Goal: Task Accomplishment & Management: Use online tool/utility

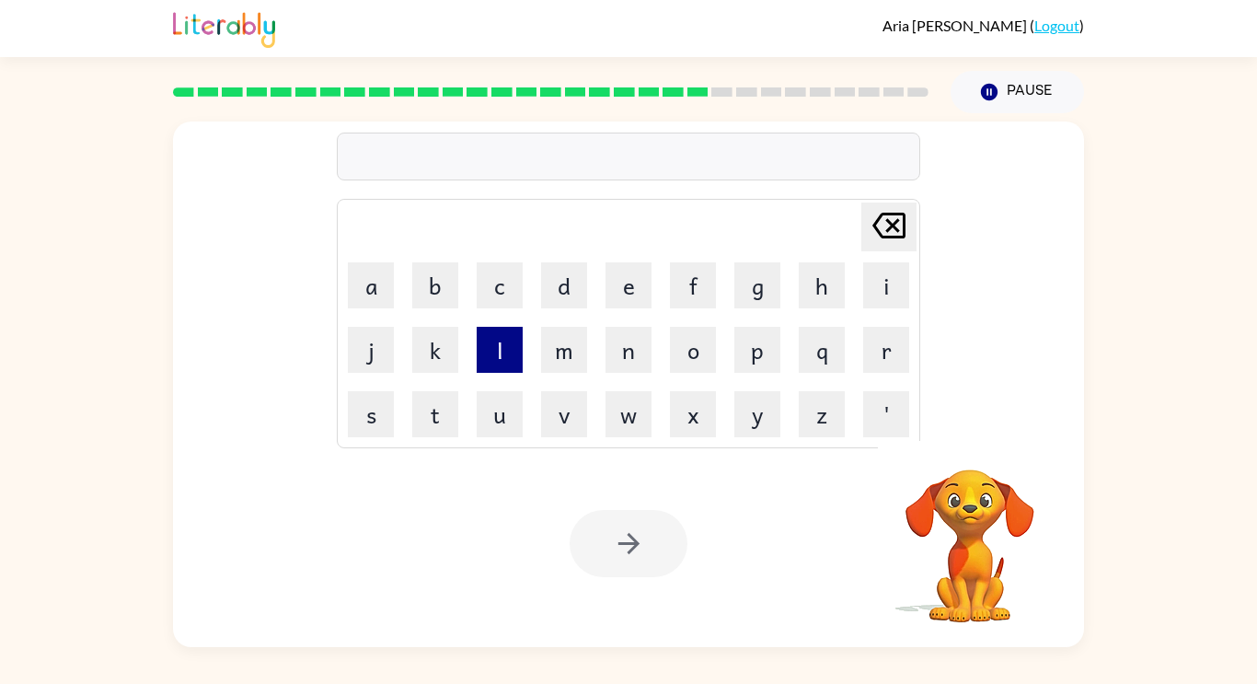
click at [503, 344] on button "l" at bounding box center [500, 350] width 46 height 46
click at [565, 328] on button "m" at bounding box center [564, 350] width 46 height 46
click at [519, 262] on button "c" at bounding box center [500, 285] width 46 height 46
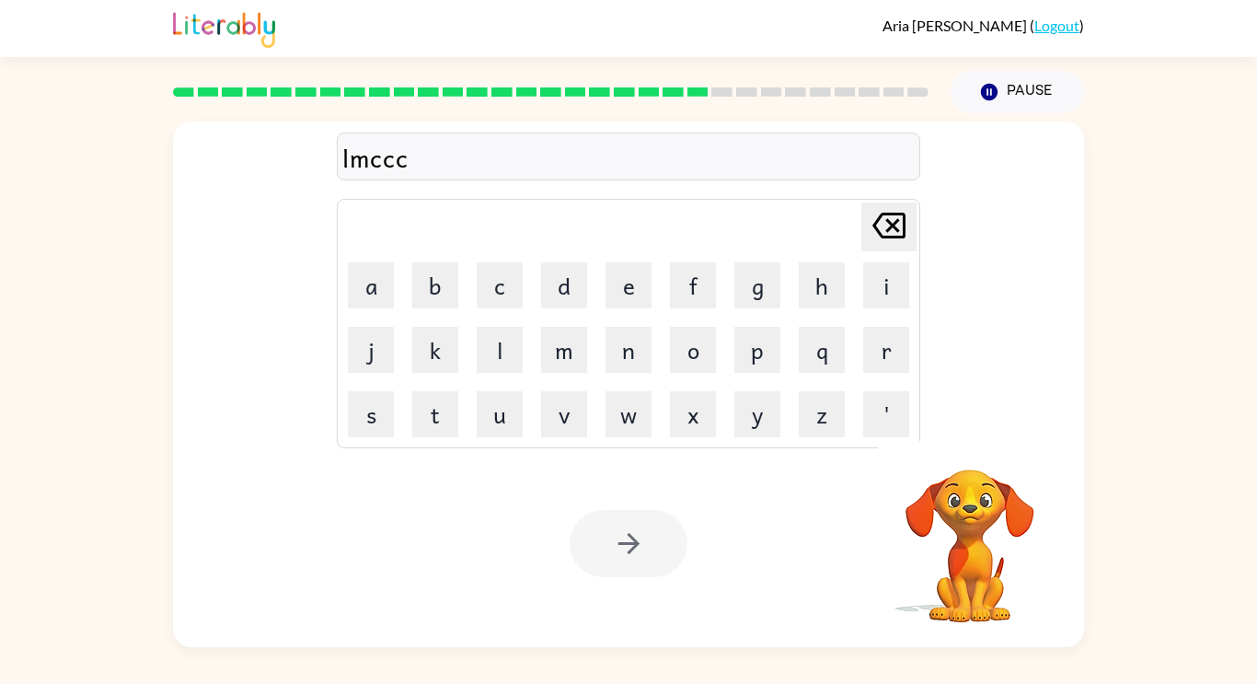
drag, startPoint x: 519, startPoint y: 261, endPoint x: 511, endPoint y: 250, distance: 13.8
click at [511, 250] on tbody "[PERSON_NAME] last character input a b c d e f g h i j k l m n o p q r s t u v …" at bounding box center [628, 323] width 578 height 244
type button "c"
click at [994, 537] on video "Your browser must support playing .mp4 files to use Literably. Please try using…" at bounding box center [970, 533] width 184 height 184
click at [991, 535] on video "Your browser must support playing .mp4 files to use Literably. Please try using…" at bounding box center [970, 533] width 184 height 184
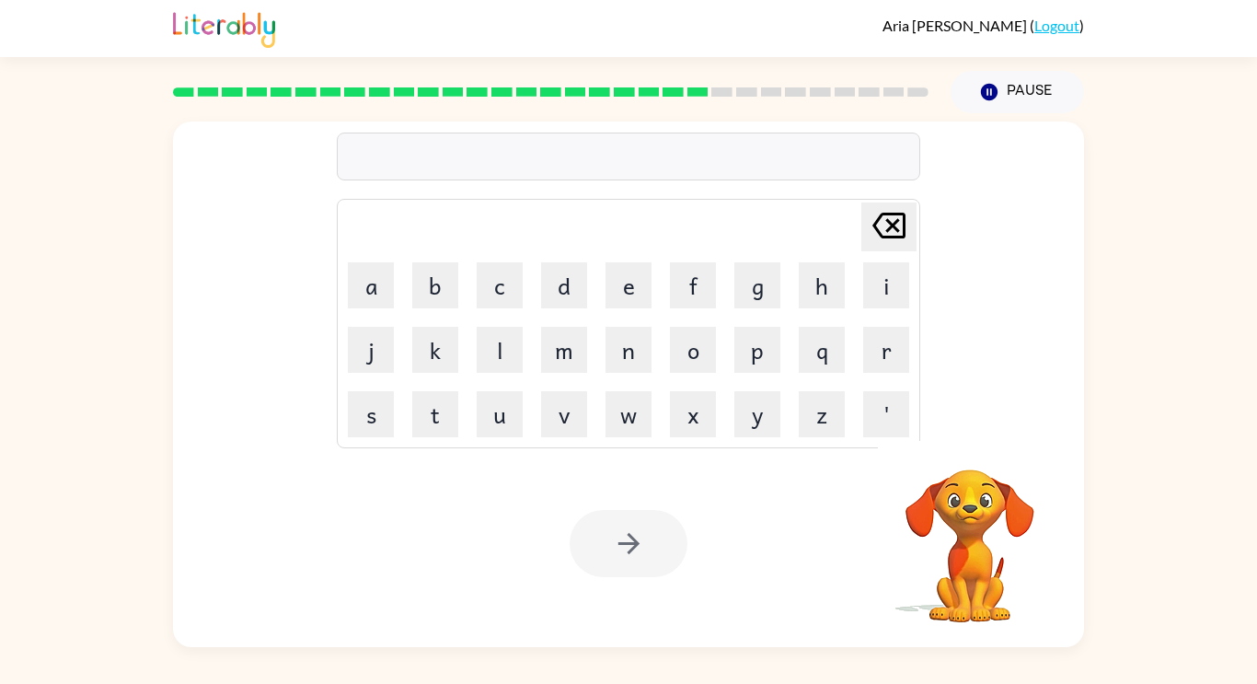
click at [1015, 535] on video "Your browser must support playing .mp4 files to use Literably. Please try using…" at bounding box center [970, 533] width 184 height 184
click at [1017, 537] on video "Your browser must support playing .mp4 files to use Literably. Please try using…" at bounding box center [970, 533] width 184 height 184
click at [1013, 537] on video "Your browser must support playing .mp4 files to use Literably. Please try using…" at bounding box center [970, 533] width 184 height 184
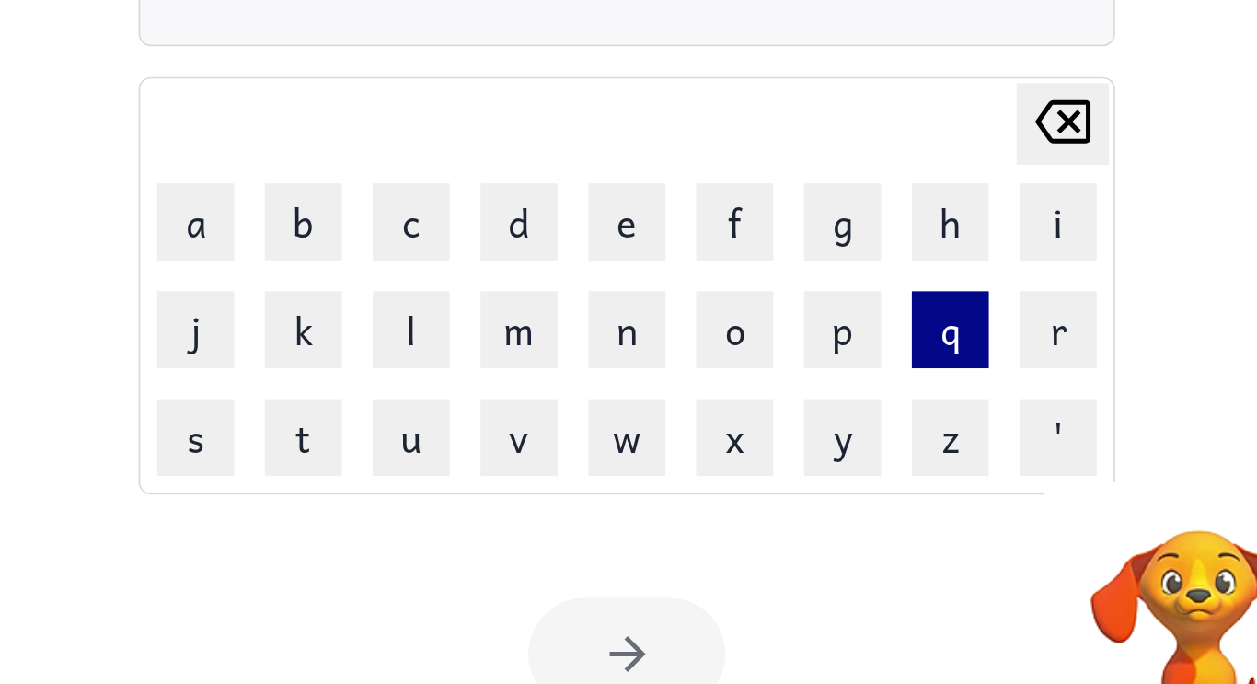
click at [825, 328] on button "q" at bounding box center [822, 350] width 46 height 46
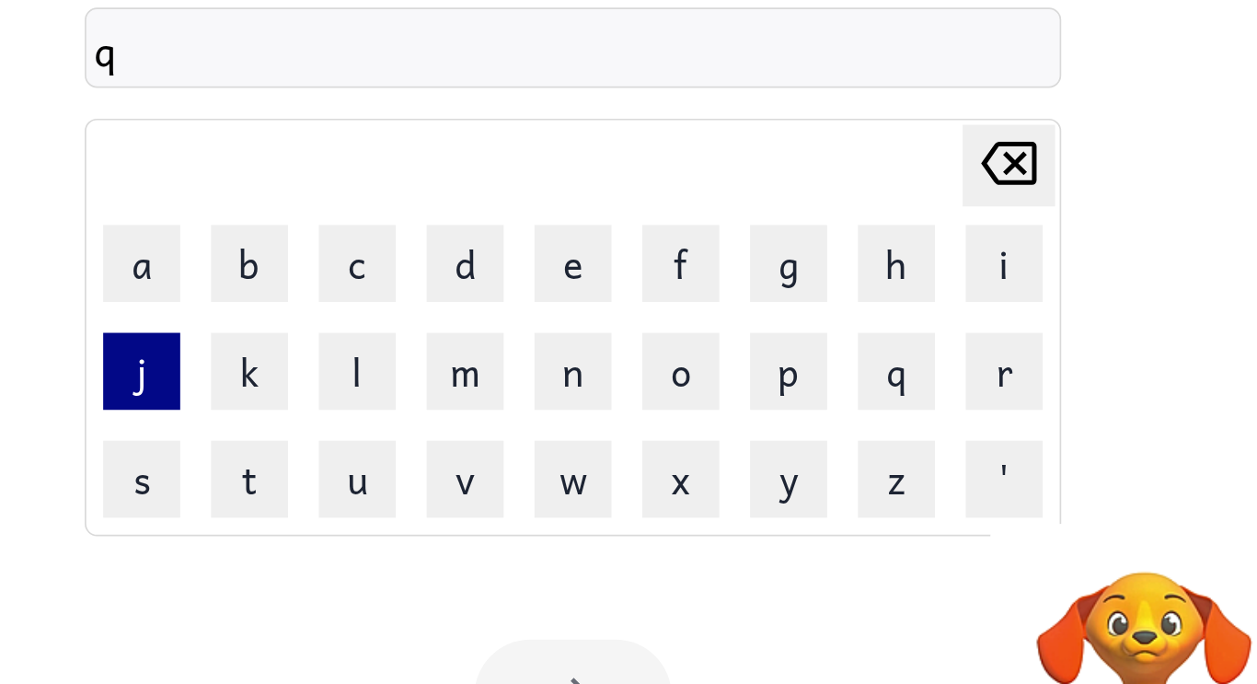
click at [371, 340] on button "j" at bounding box center [371, 350] width 46 height 46
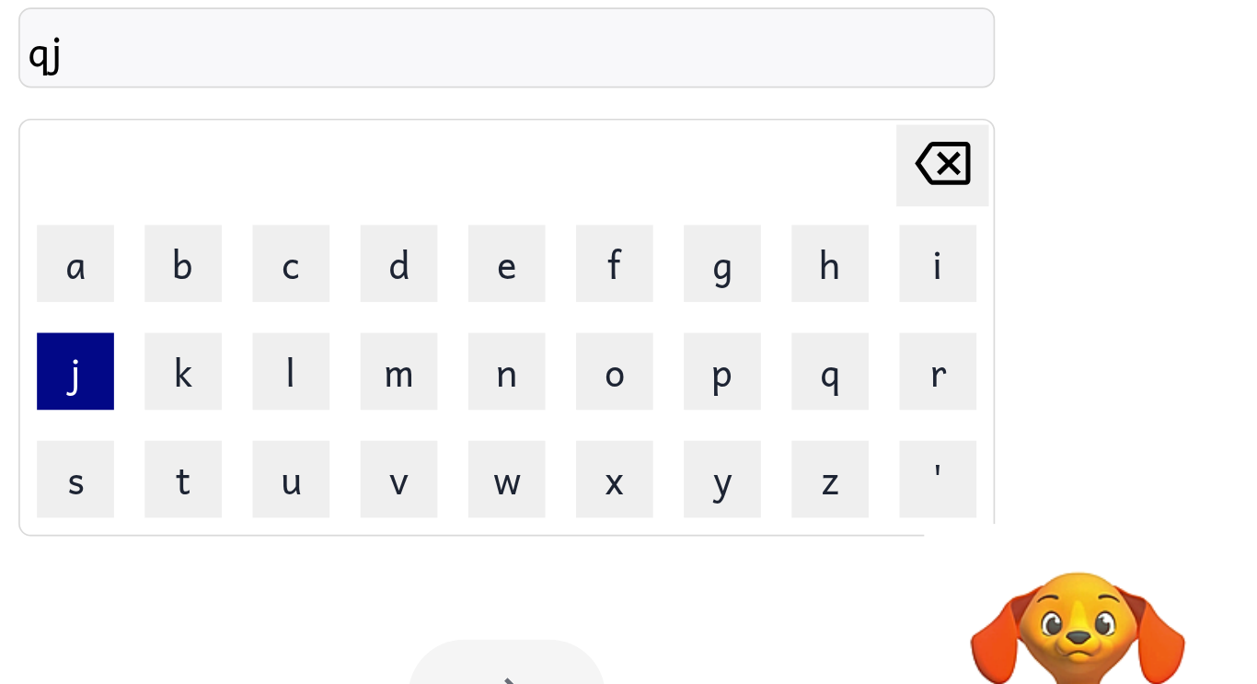
type button "j"
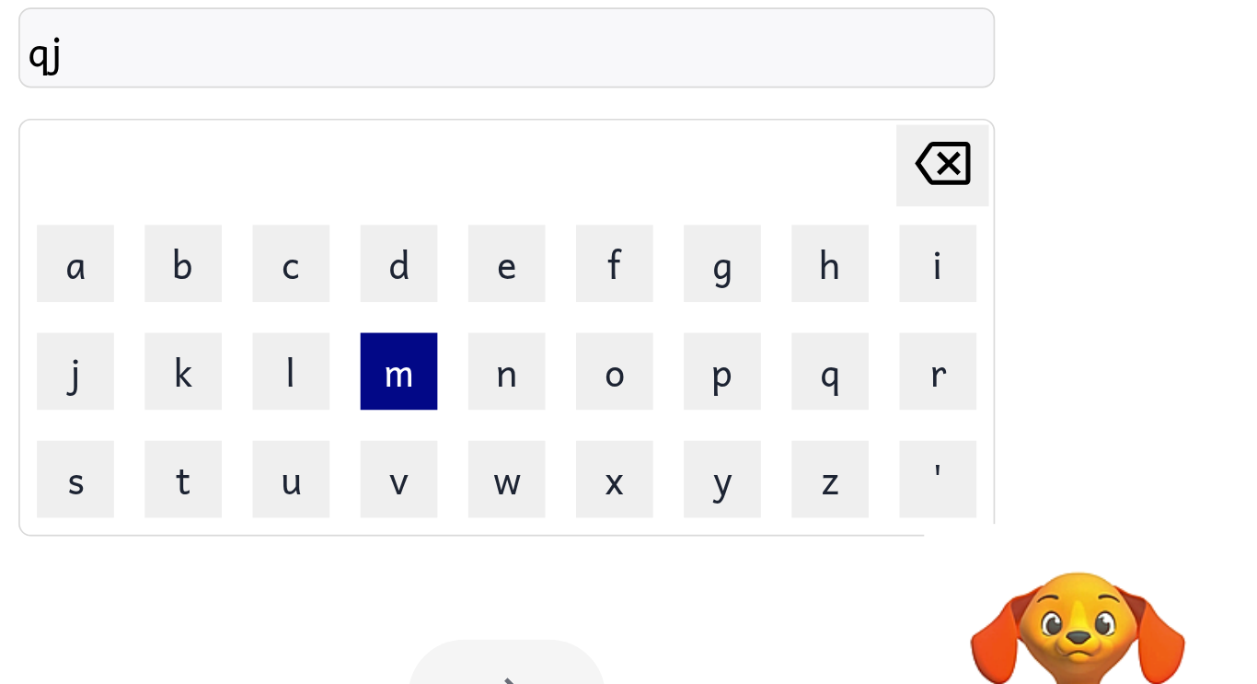
type button "m"
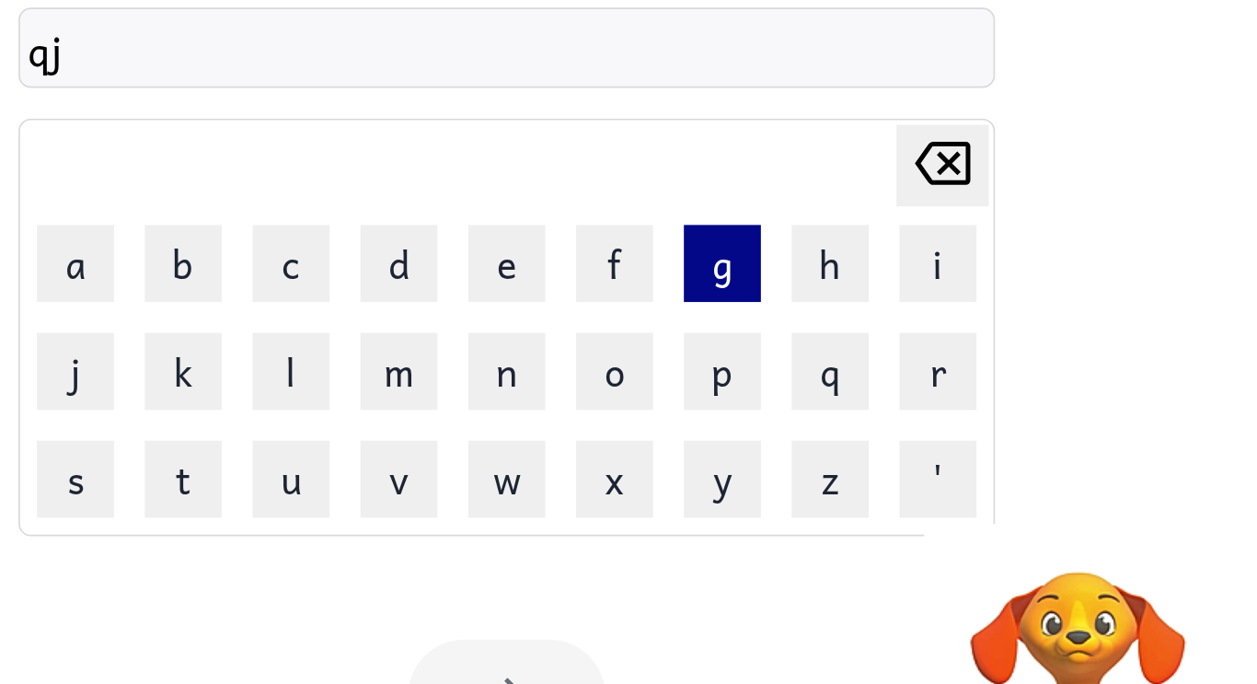
click at [736, 303] on button "g" at bounding box center [757, 285] width 46 height 46
type button "g"
click at [726, 320] on td "p" at bounding box center [757, 349] width 63 height 63
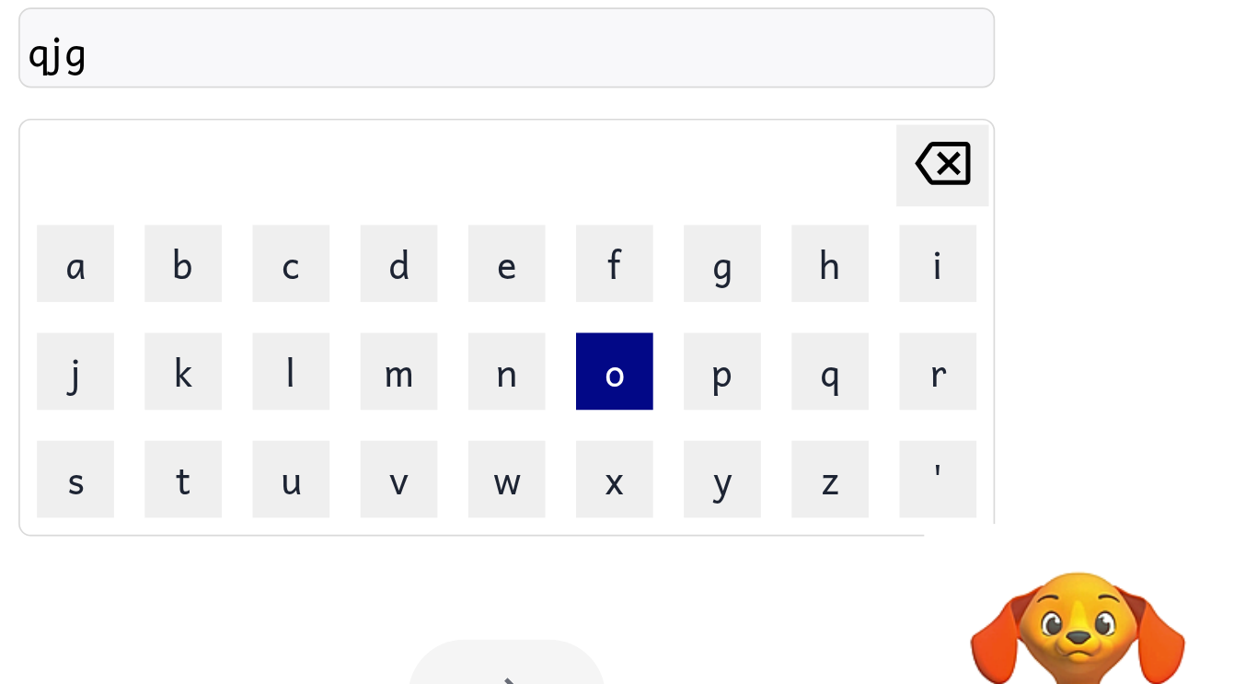
click at [690, 342] on button "o" at bounding box center [693, 350] width 46 height 46
type button "o"
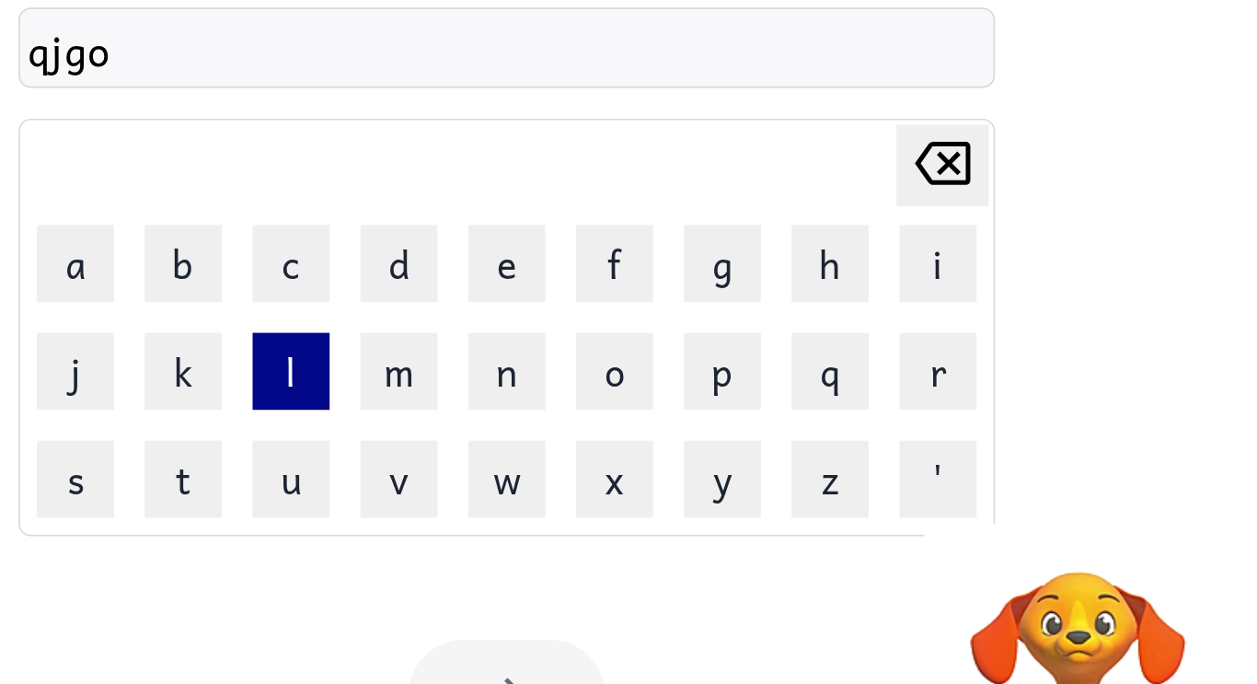
click at [520, 328] on button "l" at bounding box center [500, 350] width 46 height 46
type button "l"
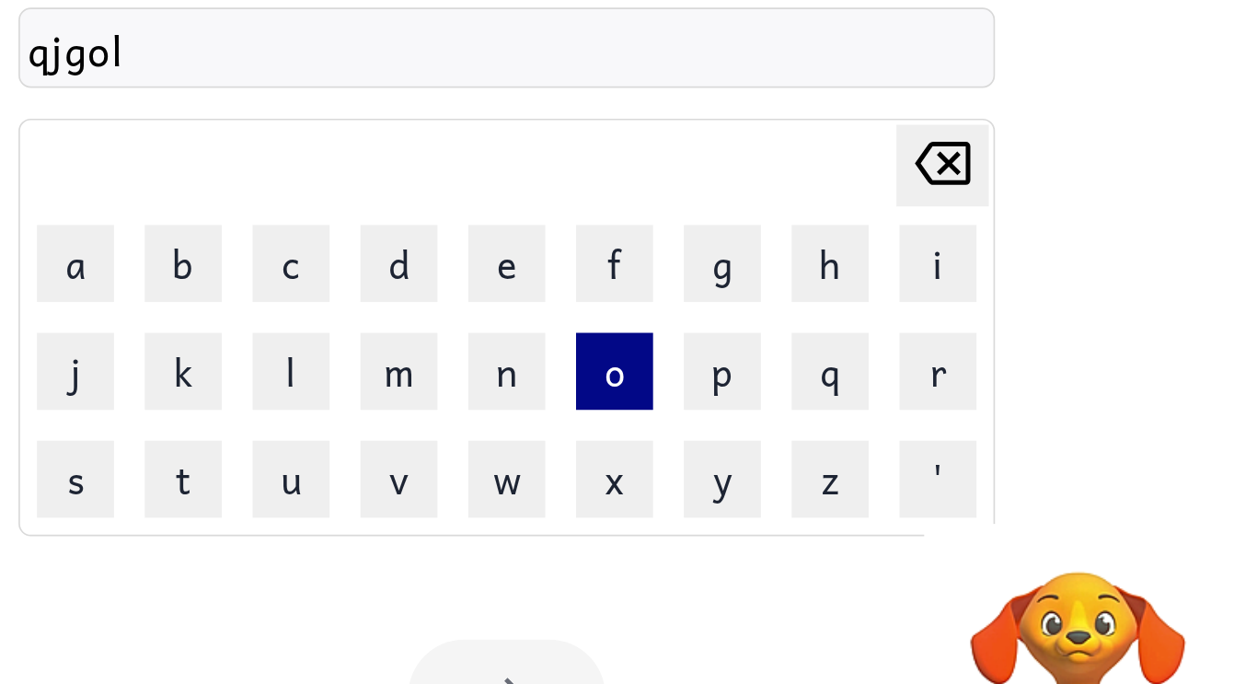
click at [708, 327] on button "o" at bounding box center [693, 350] width 46 height 46
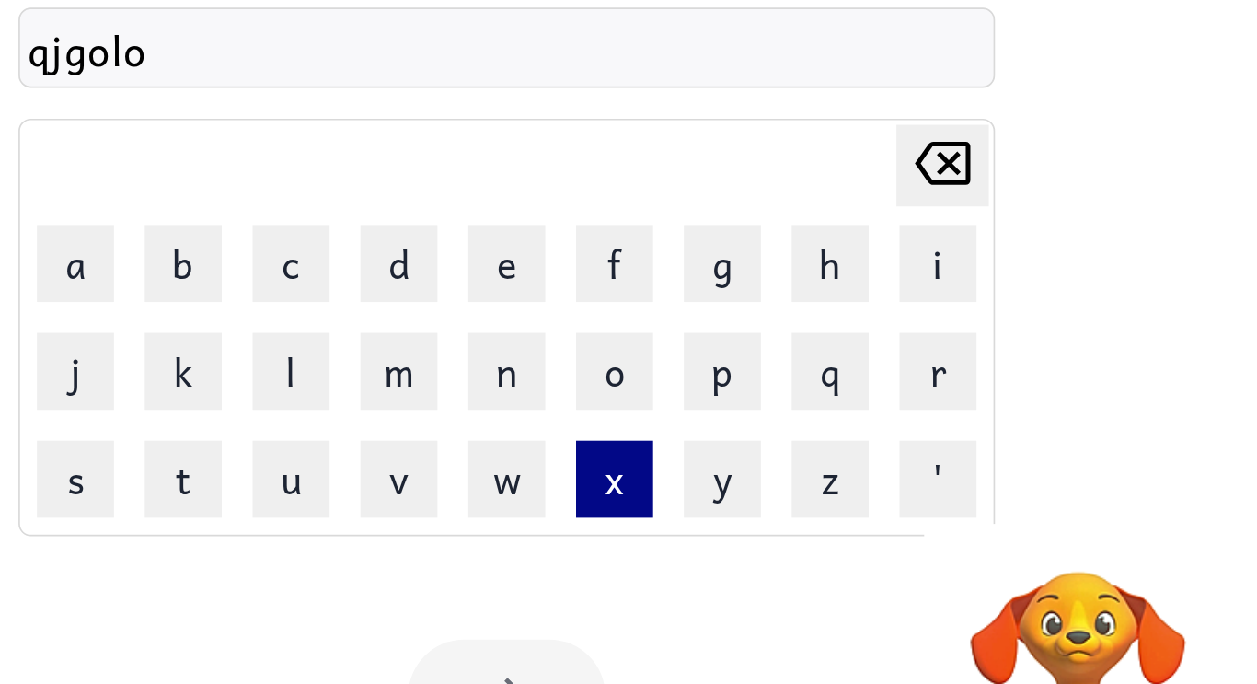
click at [675, 391] on button "x" at bounding box center [693, 414] width 46 height 46
type button "x"
click at [719, 316] on table "[PERSON_NAME] last character input a b c d e f g h i j k l m n o p q r s t u v …" at bounding box center [628, 323] width 581 height 247
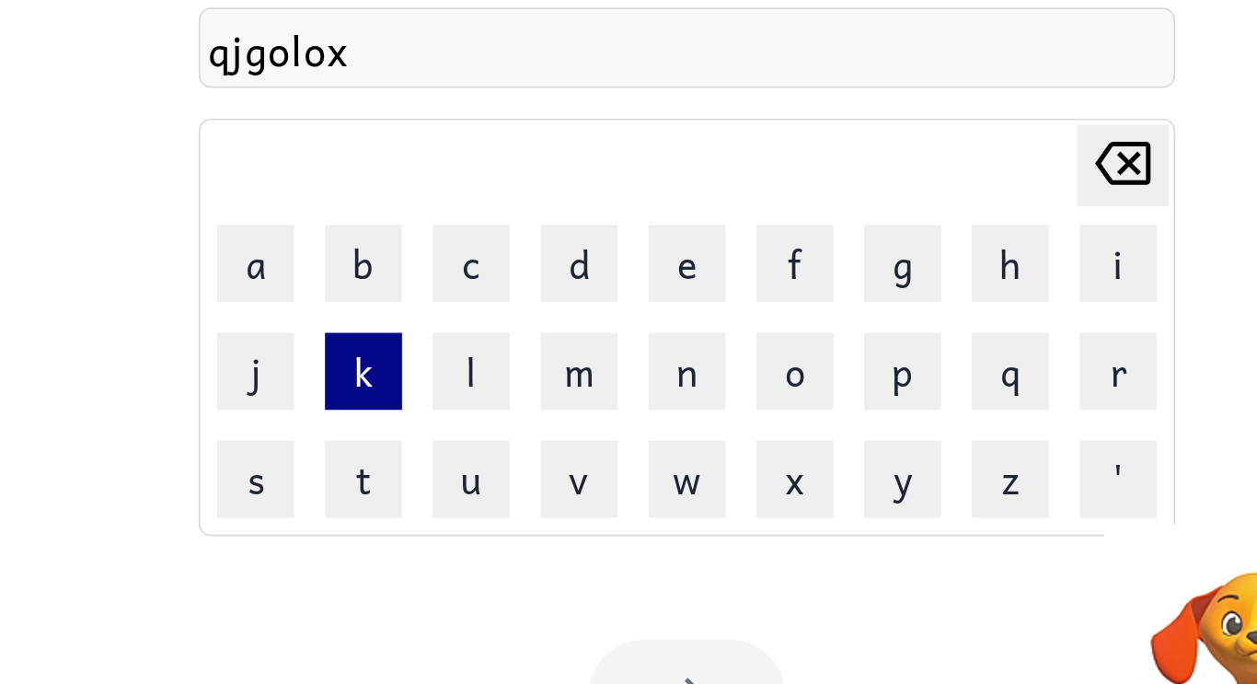
type button "k"
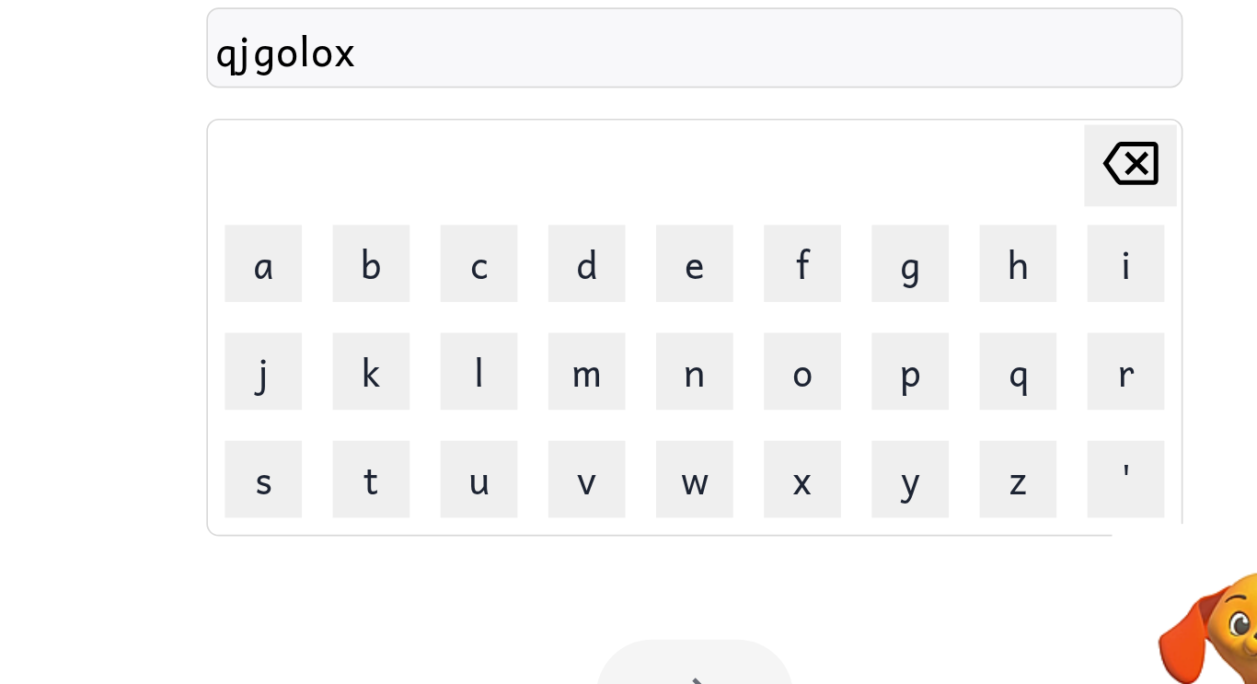
click at [647, 316] on td "e" at bounding box center [628, 285] width 63 height 63
click at [405, 326] on td "k" at bounding box center [435, 349] width 63 height 63
click at [632, 327] on button "n" at bounding box center [628, 350] width 46 height 46
click at [638, 320] on td "n" at bounding box center [628, 349] width 63 height 63
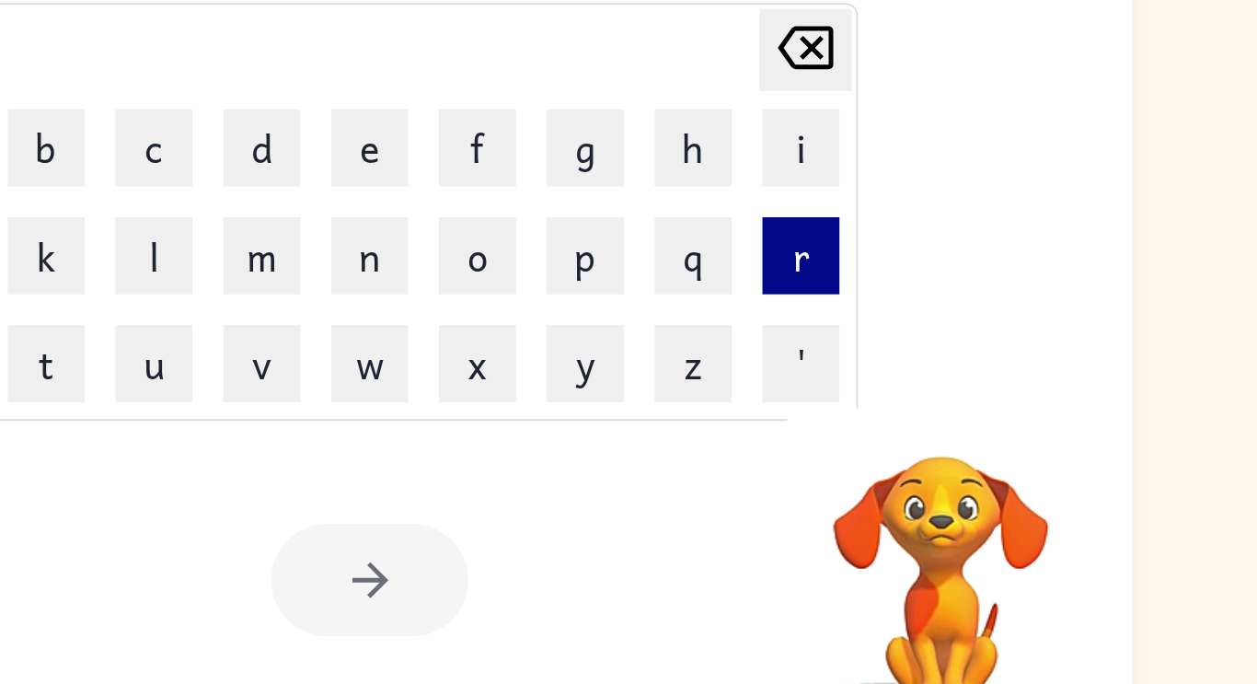
click at [907, 372] on button "r" at bounding box center [886, 350] width 46 height 46
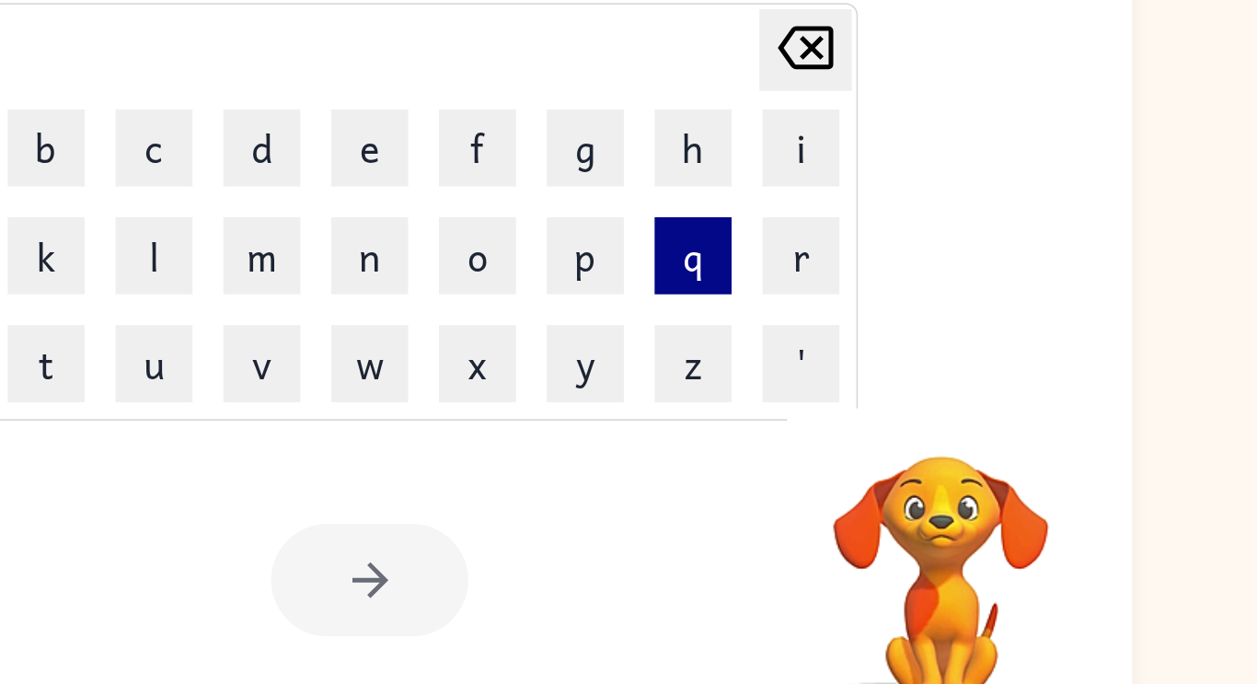
click at [834, 369] on button "q" at bounding box center [822, 350] width 46 height 46
click at [823, 369] on button "q" at bounding box center [822, 350] width 46 height 46
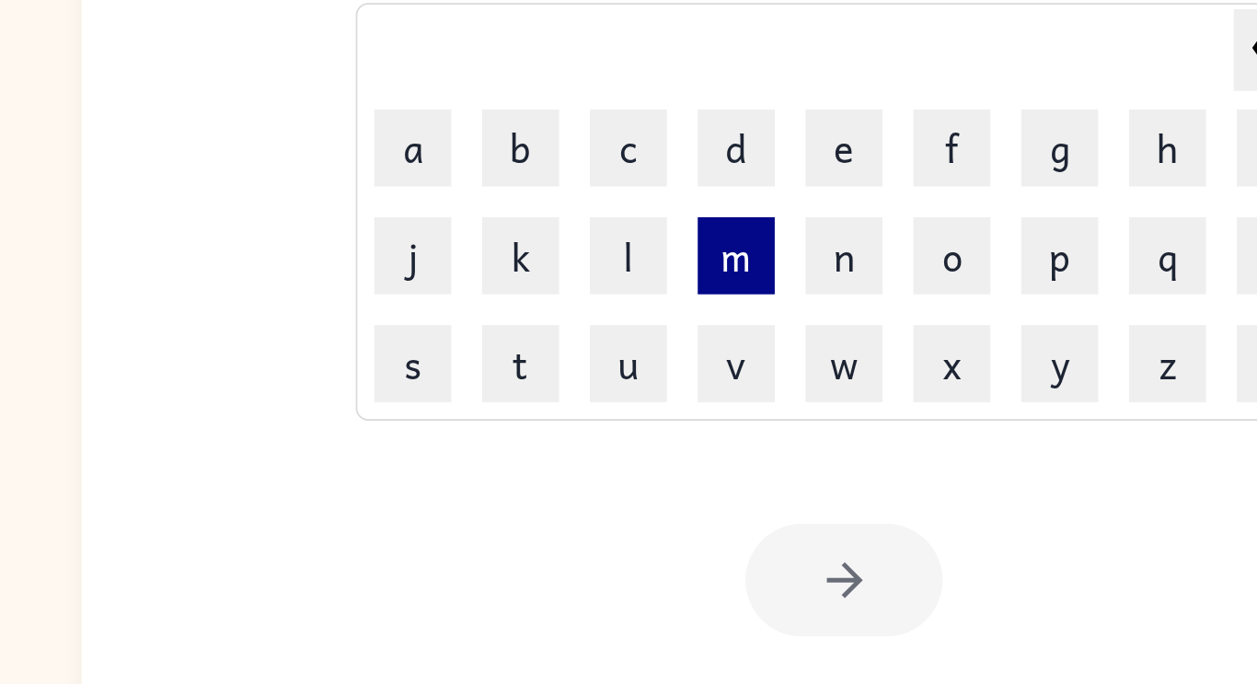
click at [569, 361] on button "m" at bounding box center [564, 350] width 46 height 46
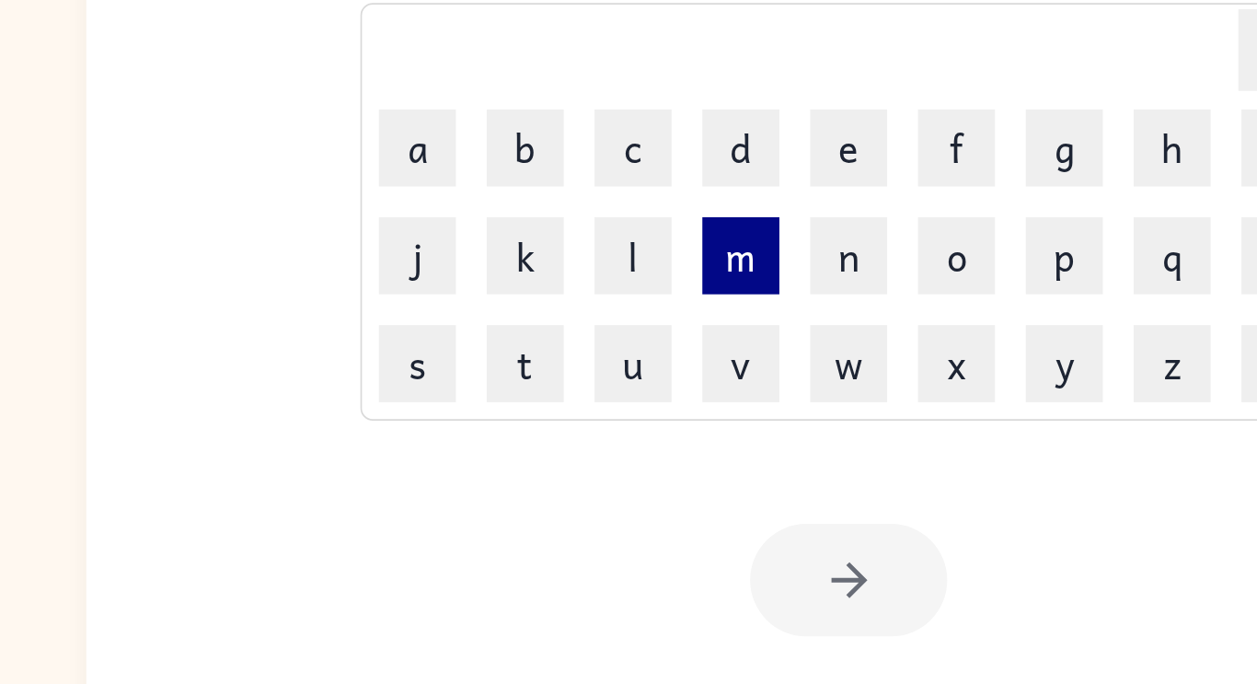
click at [572, 358] on button "m" at bounding box center [564, 350] width 46 height 46
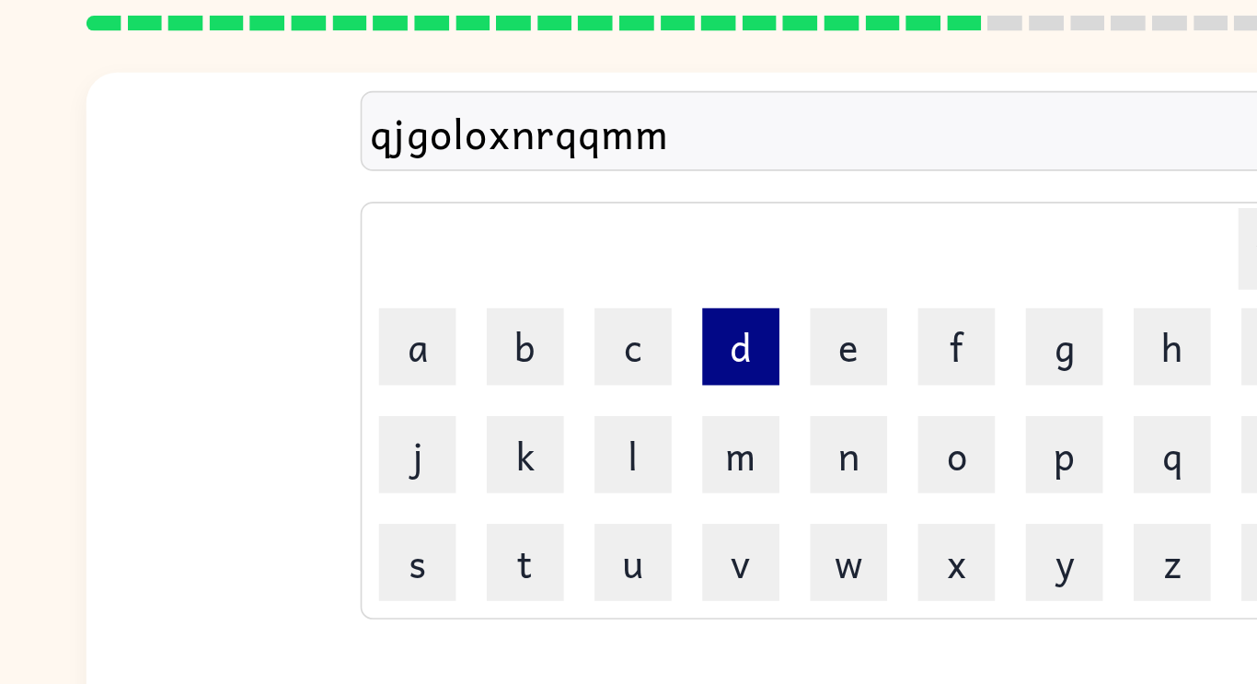
click at [585, 262] on button "d" at bounding box center [564, 285] width 46 height 46
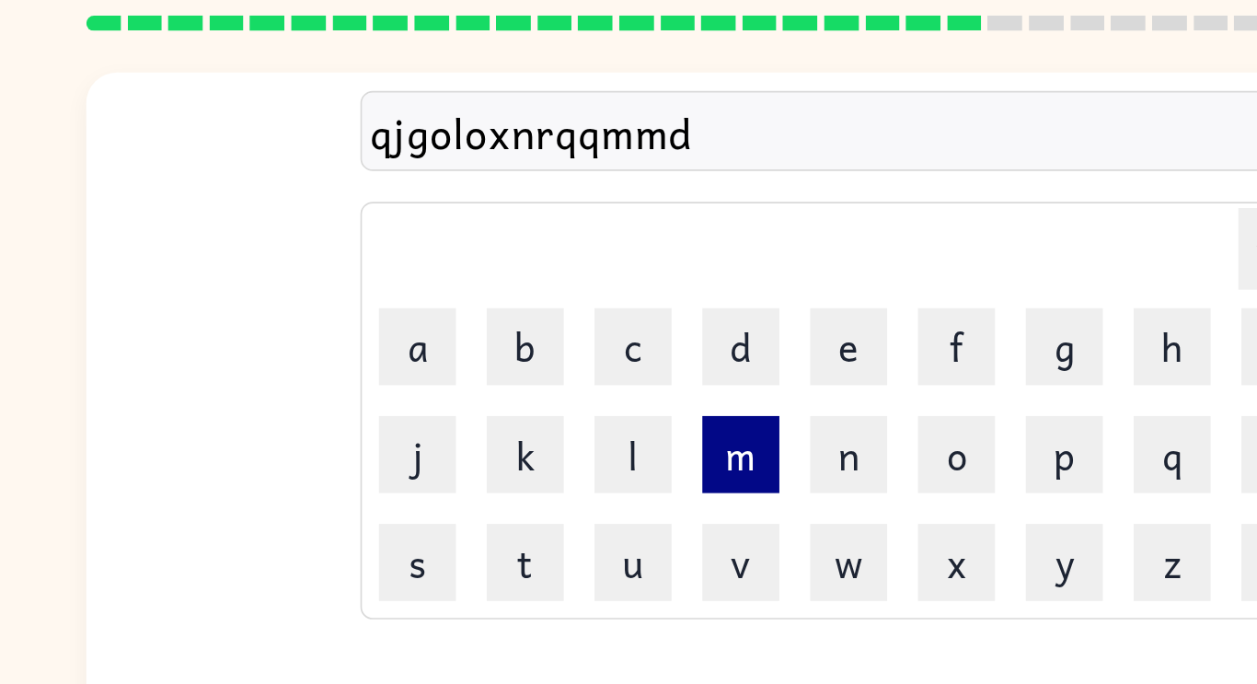
click at [580, 328] on button "m" at bounding box center [564, 350] width 46 height 46
click at [585, 334] on button "m" at bounding box center [564, 350] width 46 height 46
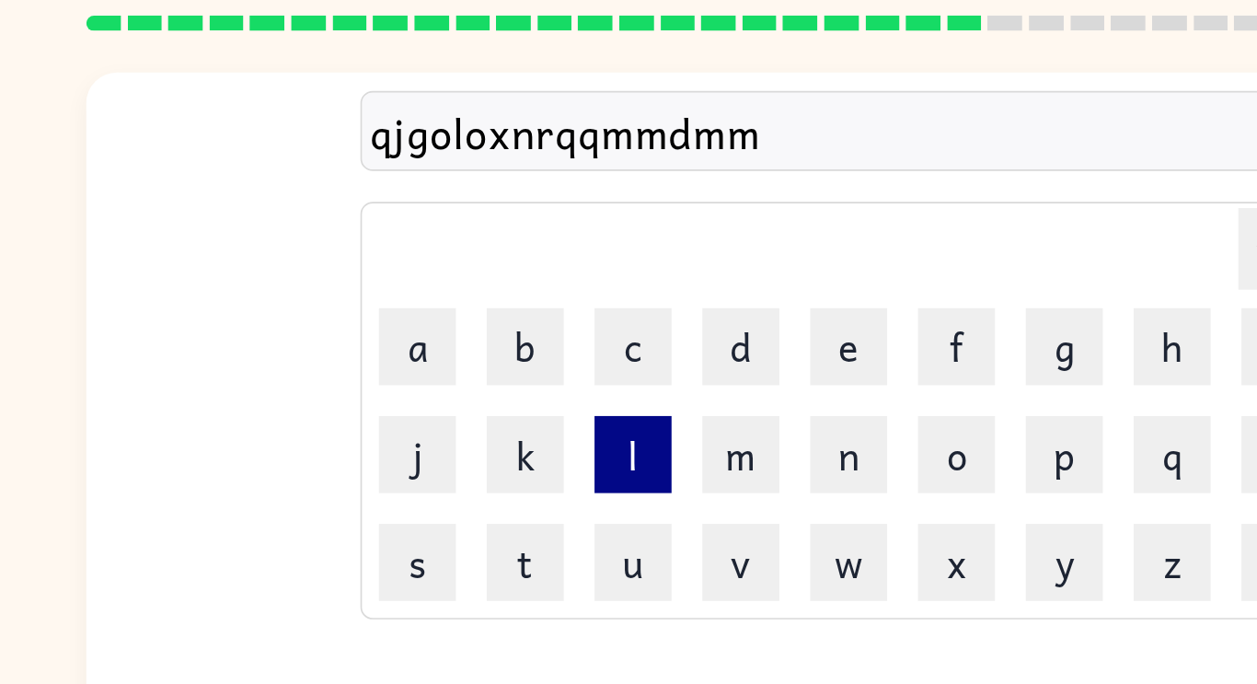
click at [512, 330] on button "l" at bounding box center [500, 350] width 46 height 46
click at [585, 334] on button "m" at bounding box center [564, 350] width 46 height 46
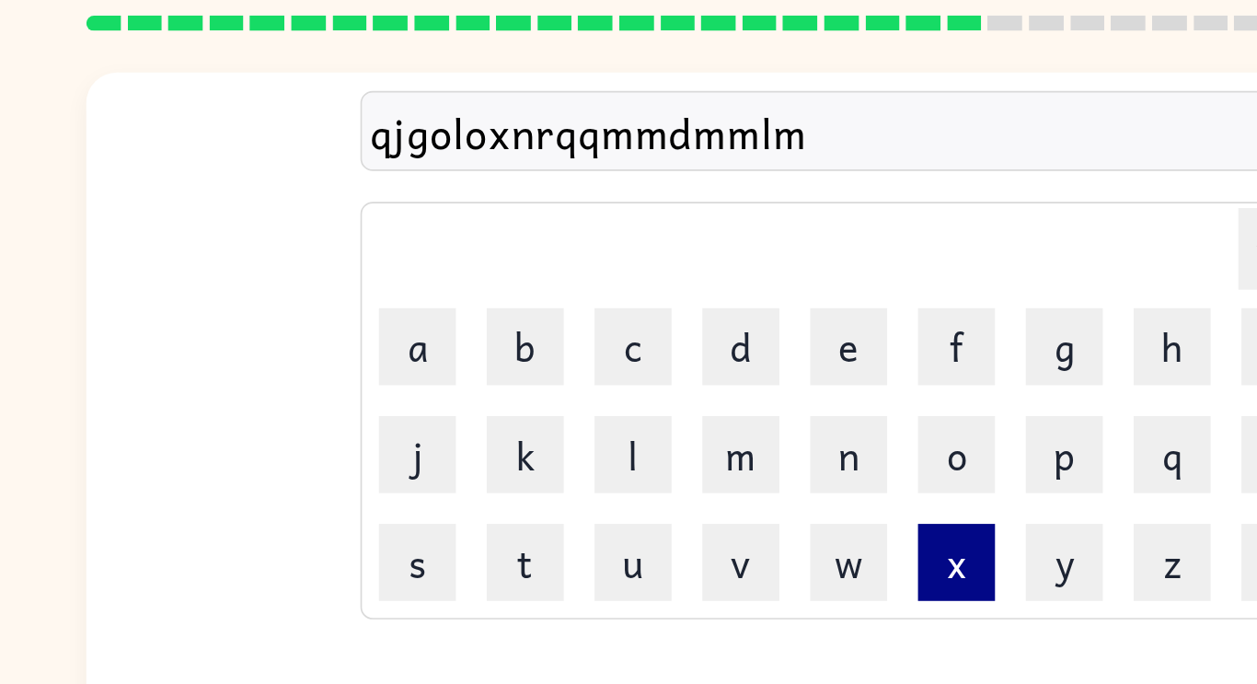
click at [711, 397] on button "x" at bounding box center [693, 414] width 46 height 46
click at [703, 393] on button "x" at bounding box center [693, 414] width 46 height 46
click at [692, 391] on button "x" at bounding box center [693, 414] width 46 height 46
click at [685, 391] on button "x" at bounding box center [693, 414] width 46 height 46
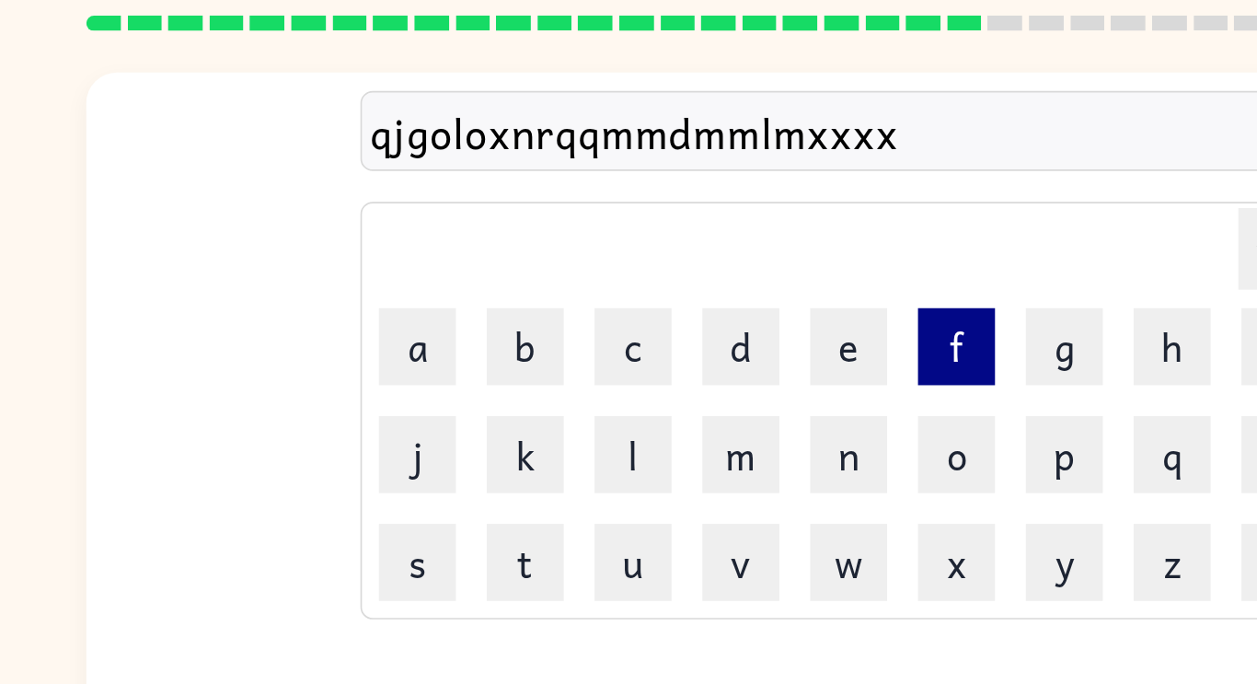
click at [705, 297] on button "f" at bounding box center [693, 285] width 46 height 46
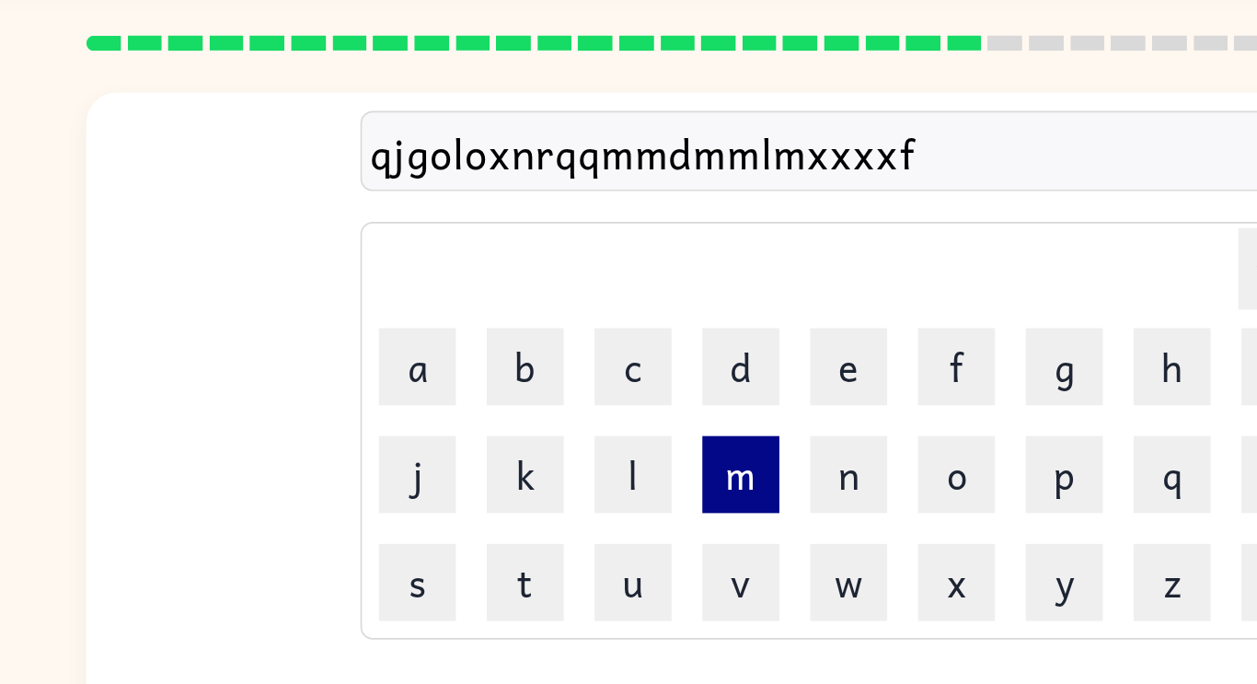
click at [558, 355] on button "m" at bounding box center [564, 350] width 46 height 46
click at [566, 360] on button "m" at bounding box center [564, 350] width 46 height 46
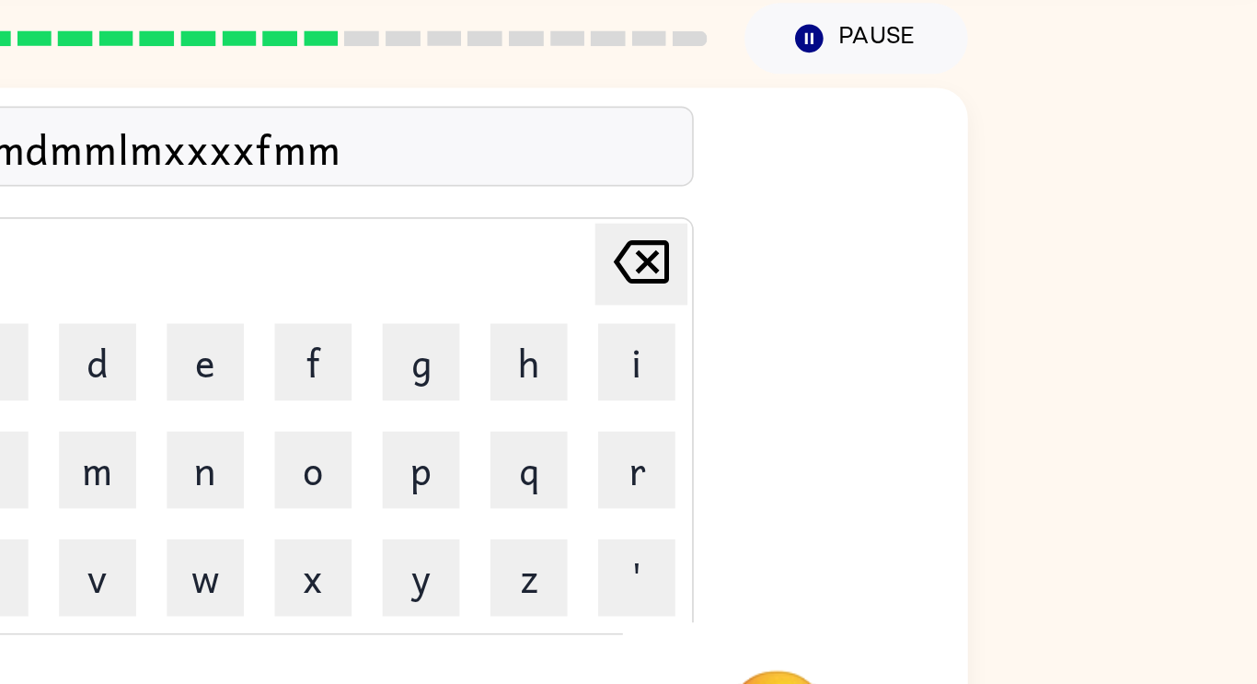
click at [879, 231] on icon at bounding box center [888, 226] width 33 height 26
click at [902, 209] on icon "[PERSON_NAME] last character input" at bounding box center [889, 225] width 44 height 44
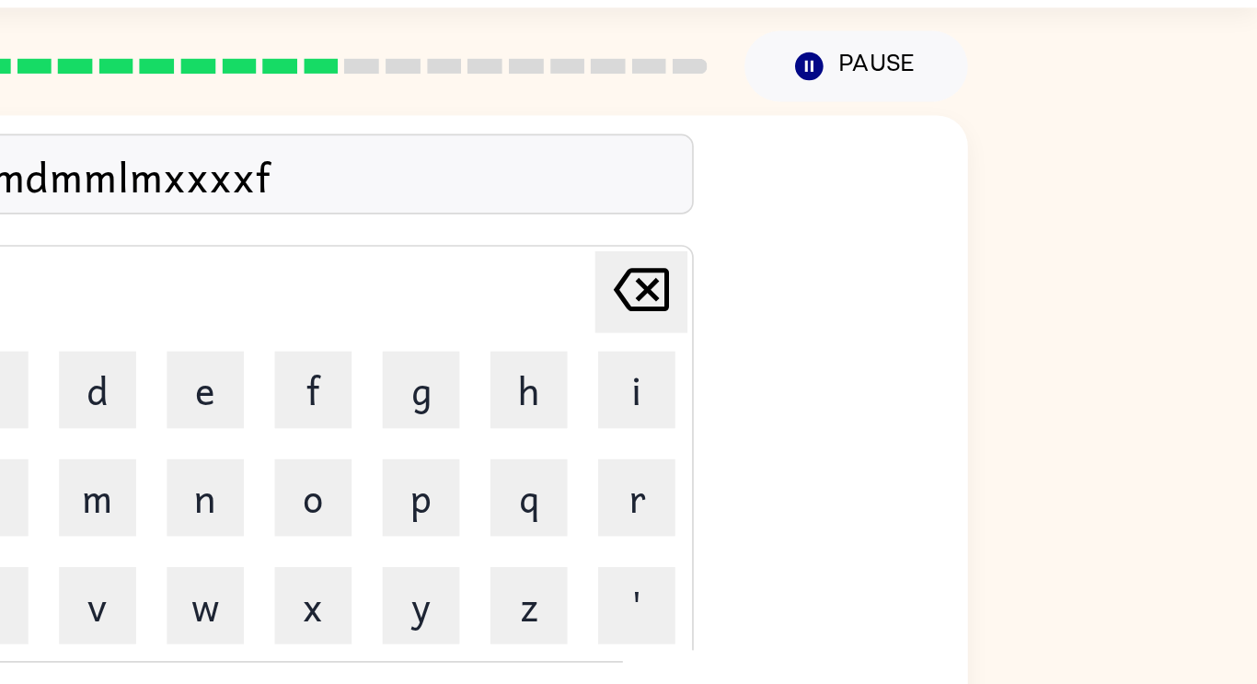
click at [889, 223] on icon at bounding box center [888, 226] width 33 height 26
click at [894, 226] on icon at bounding box center [888, 226] width 33 height 26
click at [885, 228] on icon "[PERSON_NAME] last character input" at bounding box center [889, 225] width 44 height 44
click at [887, 237] on icon at bounding box center [888, 226] width 33 height 26
click at [882, 230] on icon "[PERSON_NAME] last character input" at bounding box center [889, 225] width 44 height 44
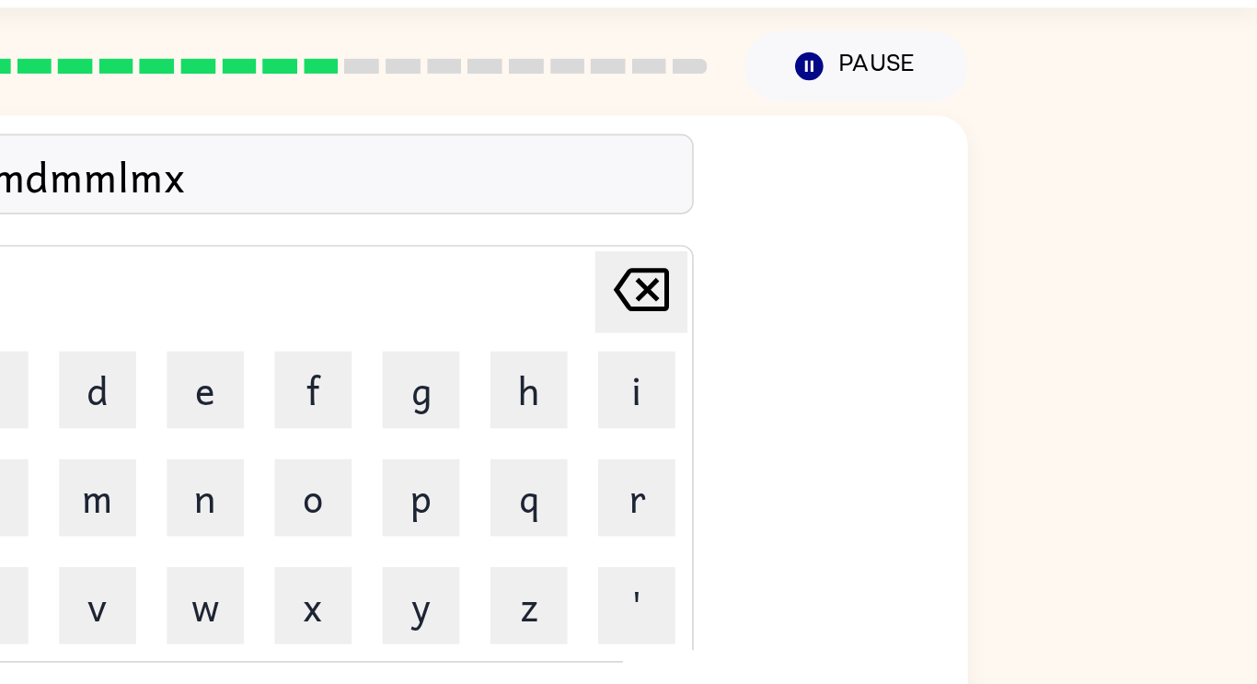
click at [887, 226] on icon "[PERSON_NAME] last character input" at bounding box center [889, 225] width 44 height 44
click at [885, 228] on icon "[PERSON_NAME] last character input" at bounding box center [889, 225] width 44 height 44
click at [882, 228] on icon "[PERSON_NAME] last character input" at bounding box center [889, 225] width 44 height 44
click at [887, 225] on icon "[PERSON_NAME] last character input" at bounding box center [889, 225] width 44 height 44
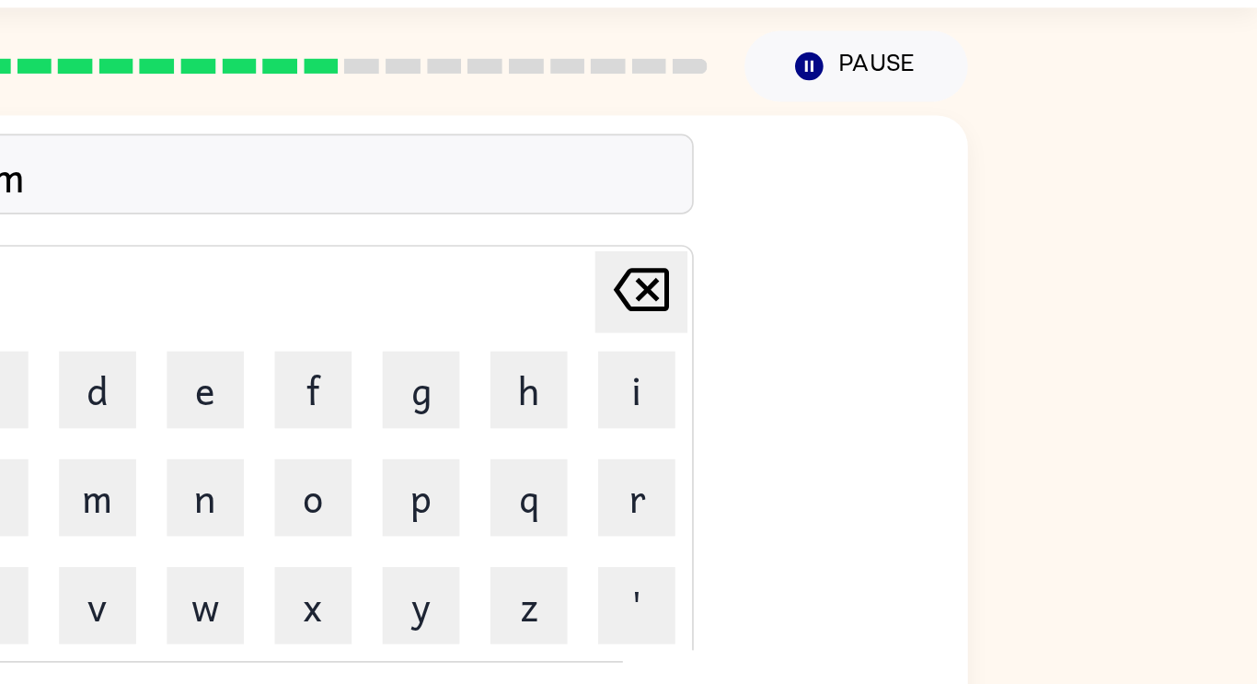
click at [887, 230] on icon at bounding box center [888, 226] width 33 height 26
click at [890, 225] on icon "[PERSON_NAME] last character input" at bounding box center [889, 225] width 44 height 44
click at [890, 227] on icon at bounding box center [888, 226] width 33 height 26
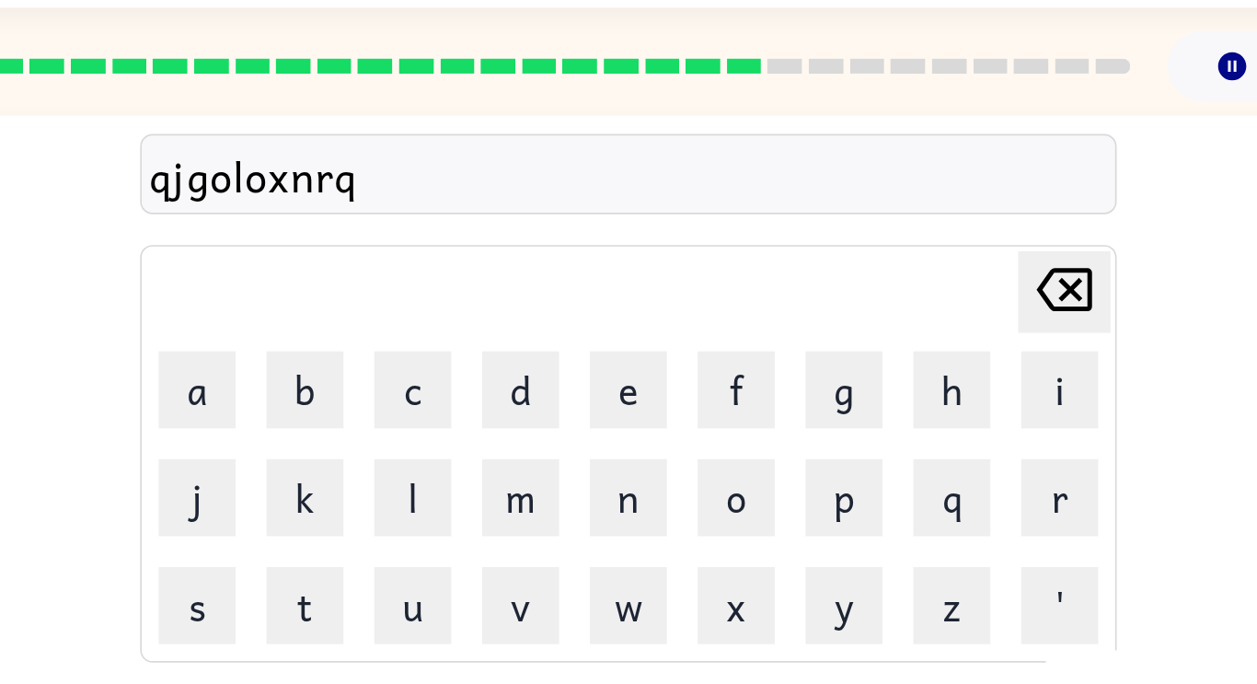
click at [901, 241] on icon "[PERSON_NAME] last character input" at bounding box center [889, 225] width 44 height 44
click at [904, 240] on icon "[PERSON_NAME] last character input" at bounding box center [889, 225] width 44 height 44
click at [905, 237] on icon "[PERSON_NAME] last character input" at bounding box center [889, 225] width 44 height 44
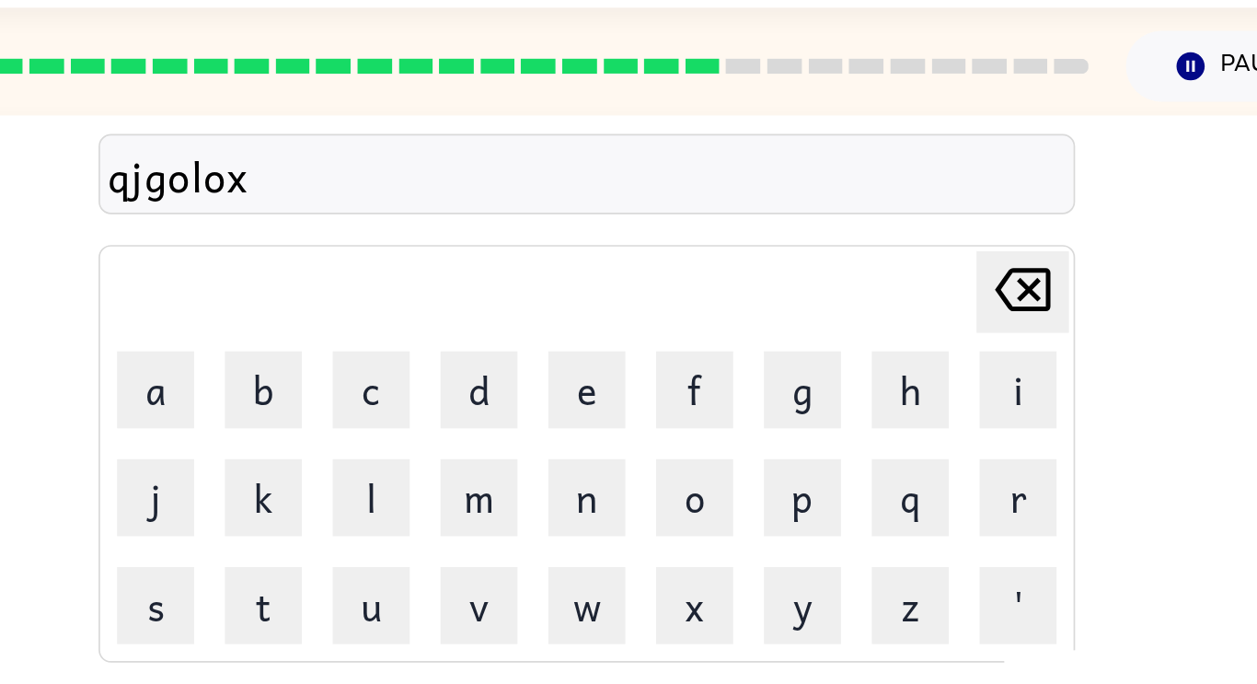
click at [904, 238] on icon "[PERSON_NAME] last character input" at bounding box center [889, 225] width 44 height 44
click at [894, 230] on icon "[PERSON_NAME] last character input" at bounding box center [889, 225] width 44 height 44
click at [891, 231] on icon "[PERSON_NAME] last character input" at bounding box center [889, 225] width 44 height 44
click at [895, 230] on icon "[PERSON_NAME] last character input" at bounding box center [889, 225] width 44 height 44
click at [887, 232] on icon at bounding box center [888, 226] width 33 height 26
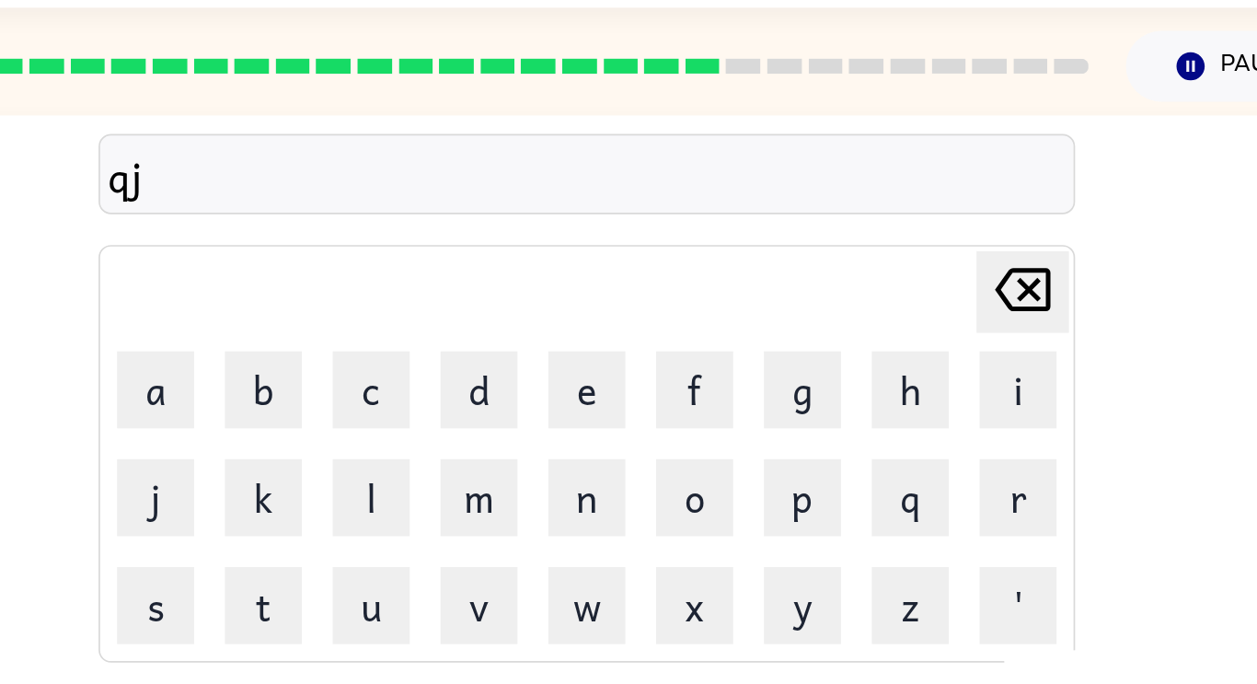
click at [899, 223] on icon "[PERSON_NAME] last character input" at bounding box center [889, 225] width 44 height 44
click at [889, 229] on icon at bounding box center [888, 226] width 33 height 26
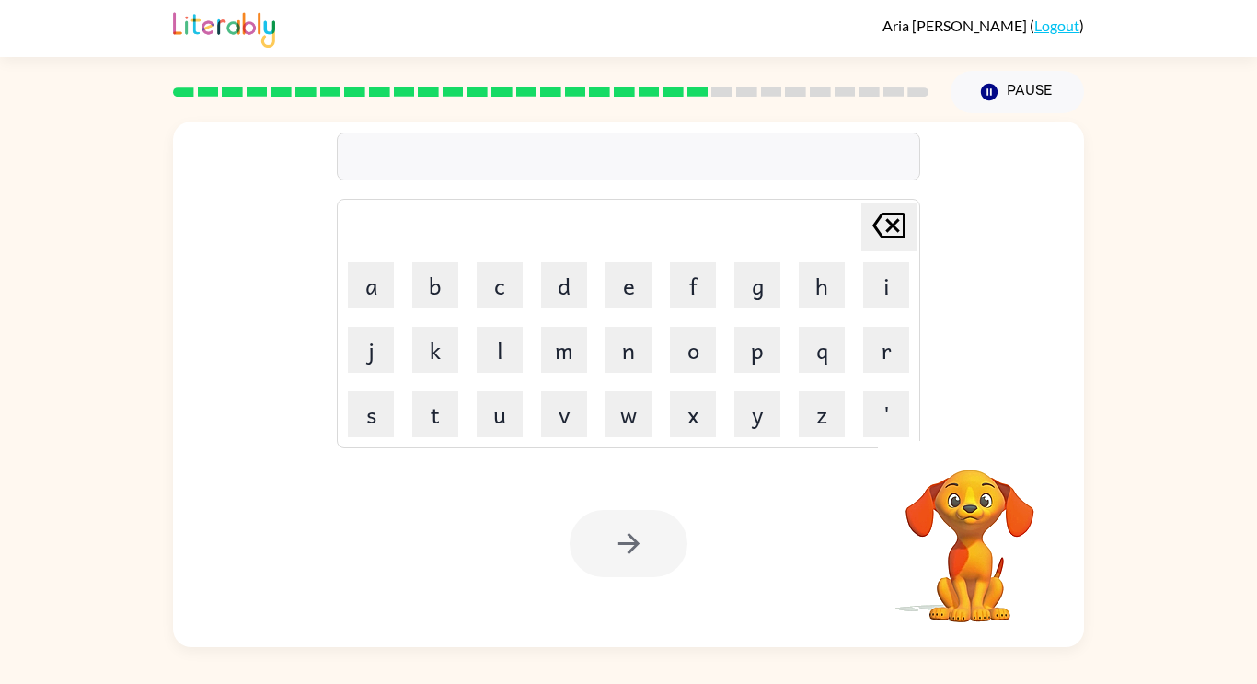
click at [660, 561] on div at bounding box center [628, 543] width 118 height 67
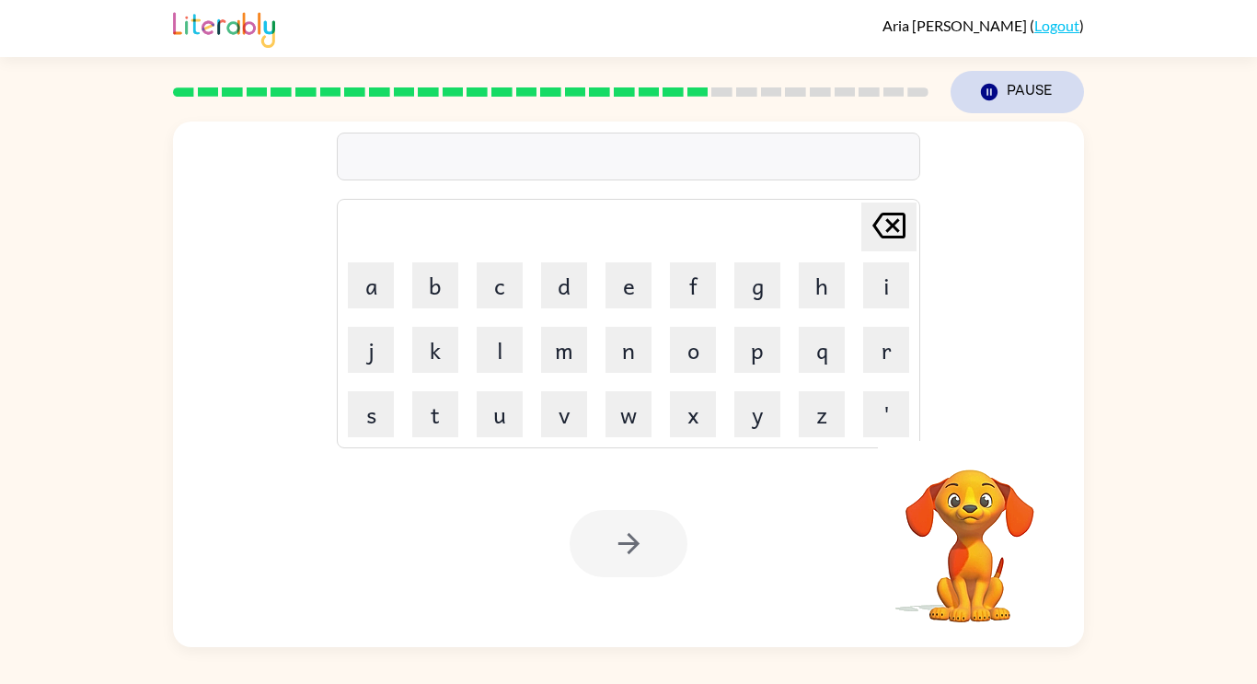
click at [995, 75] on button "Pause Pause" at bounding box center [1016, 92] width 133 height 42
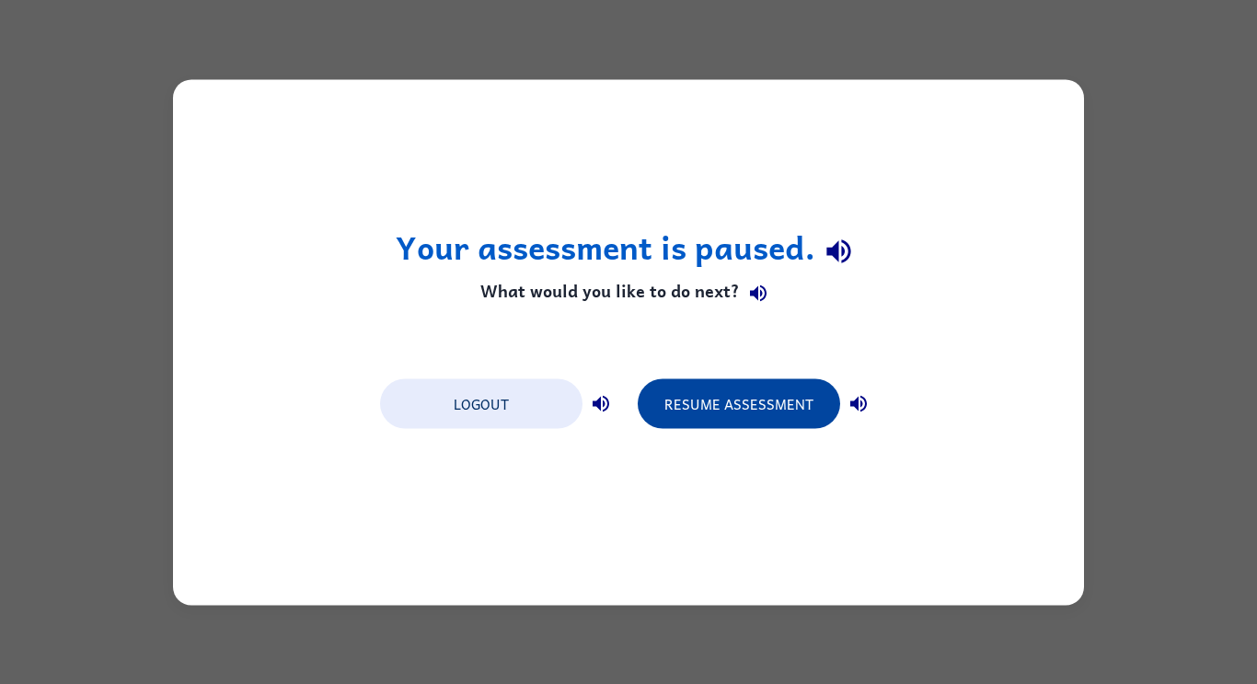
click at [714, 413] on button "Resume Assessment" at bounding box center [739, 403] width 202 height 50
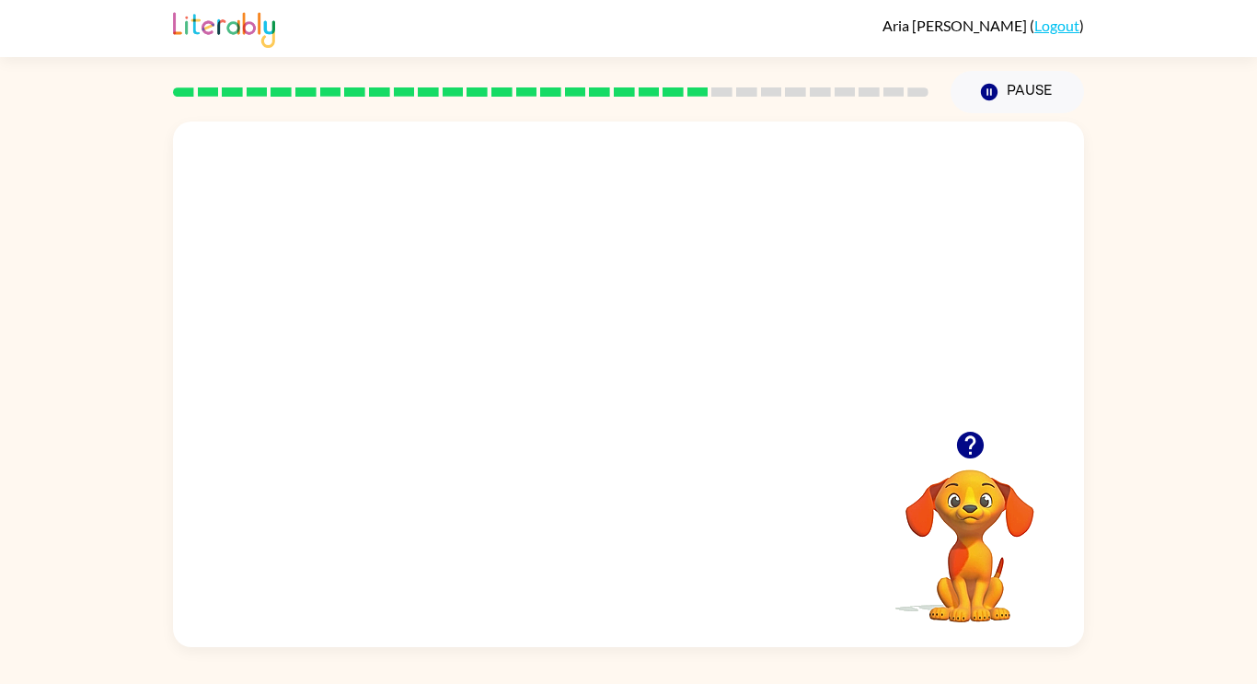
click at [565, 282] on video "Your browser must support playing .mp4 files to use Literably. Please try using…" at bounding box center [628, 275] width 911 height 309
click at [565, 282] on div at bounding box center [628, 383] width 911 height 525
click at [626, 401] on icon "button" at bounding box center [629, 393] width 32 height 32
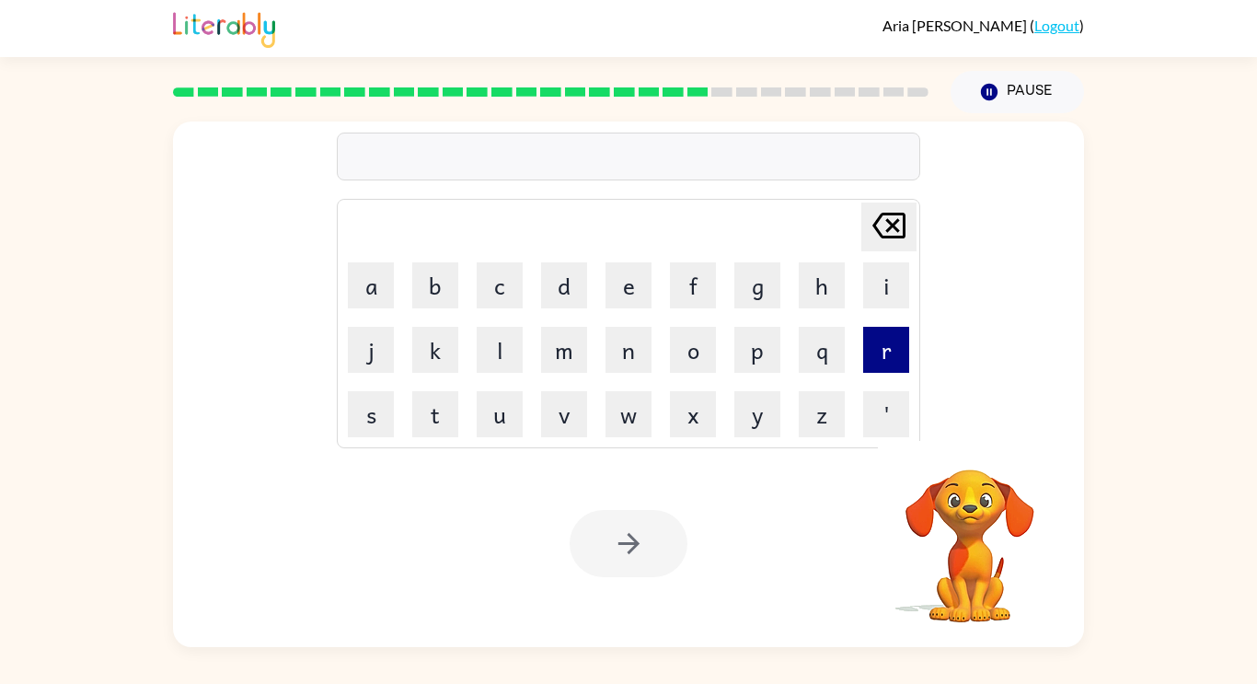
click at [888, 328] on button "r" at bounding box center [886, 350] width 46 height 46
type button "r"
click at [633, 549] on div at bounding box center [628, 543] width 118 height 67
click at [676, 548] on div at bounding box center [628, 543] width 118 height 67
click at [616, 558] on div at bounding box center [628, 543] width 118 height 67
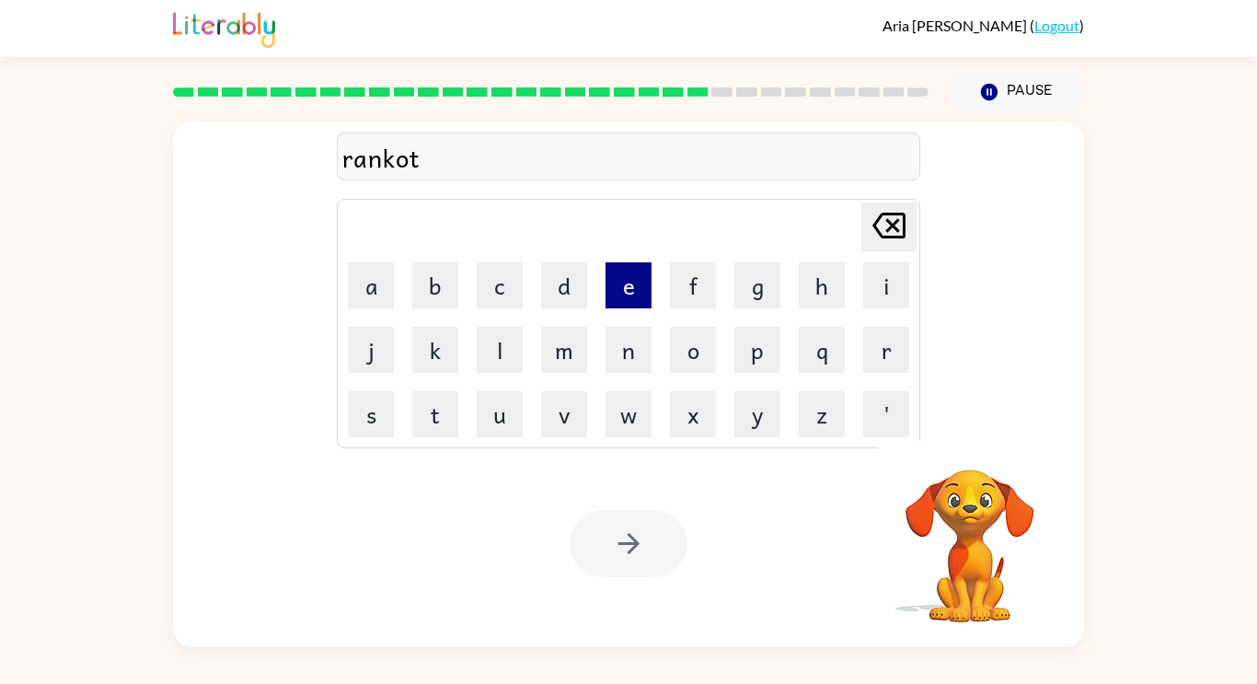
click at [635, 306] on button "e" at bounding box center [628, 285] width 46 height 46
type button "e"
click at [1026, 80] on button "Pause Pause" at bounding box center [1016, 92] width 133 height 42
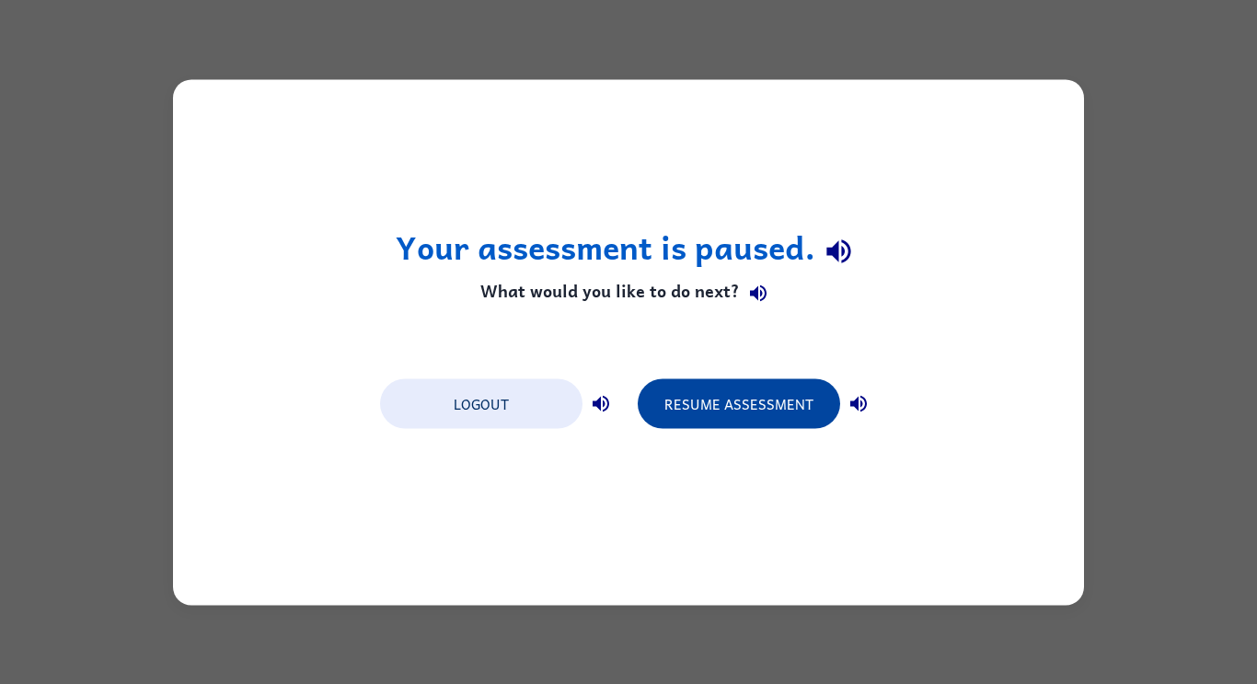
click at [767, 425] on button "Resume Assessment" at bounding box center [739, 403] width 202 height 50
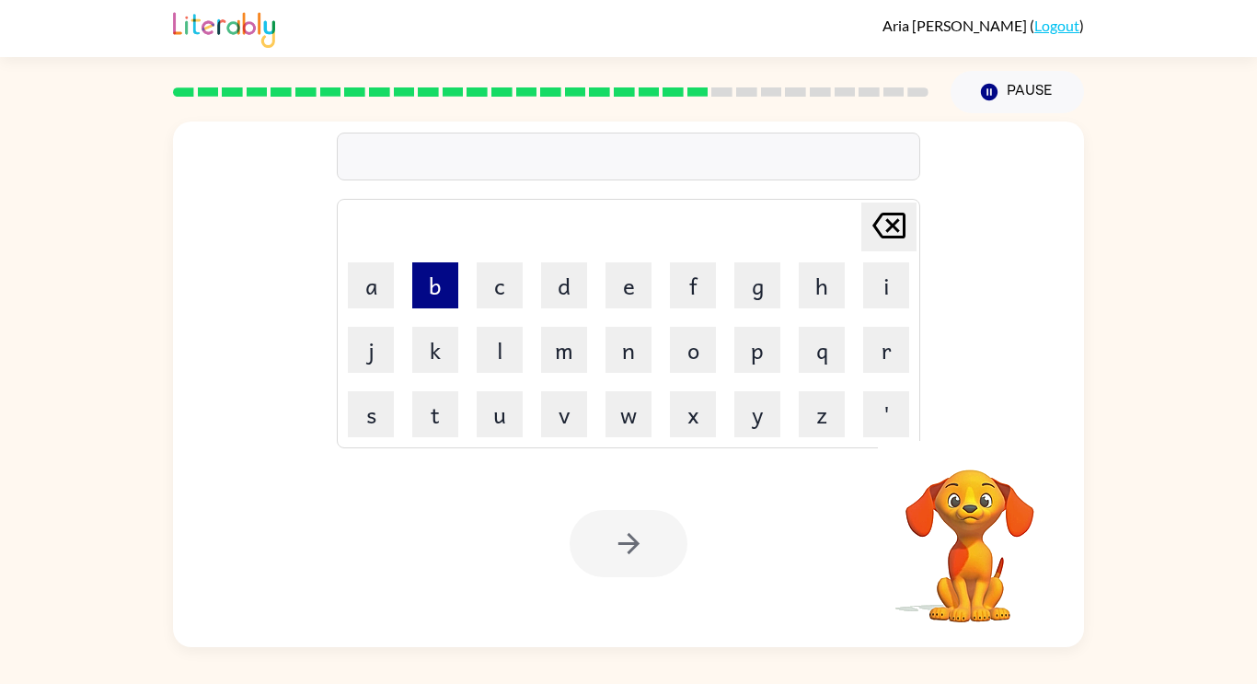
click at [435, 305] on button "b" at bounding box center [435, 285] width 46 height 46
click at [805, 367] on button "q" at bounding box center [822, 350] width 46 height 46
click at [884, 225] on icon "[PERSON_NAME] last character input" at bounding box center [889, 225] width 44 height 44
click at [887, 204] on icon "[PERSON_NAME] last character input" at bounding box center [889, 225] width 44 height 44
click at [894, 354] on button "r" at bounding box center [886, 350] width 46 height 46
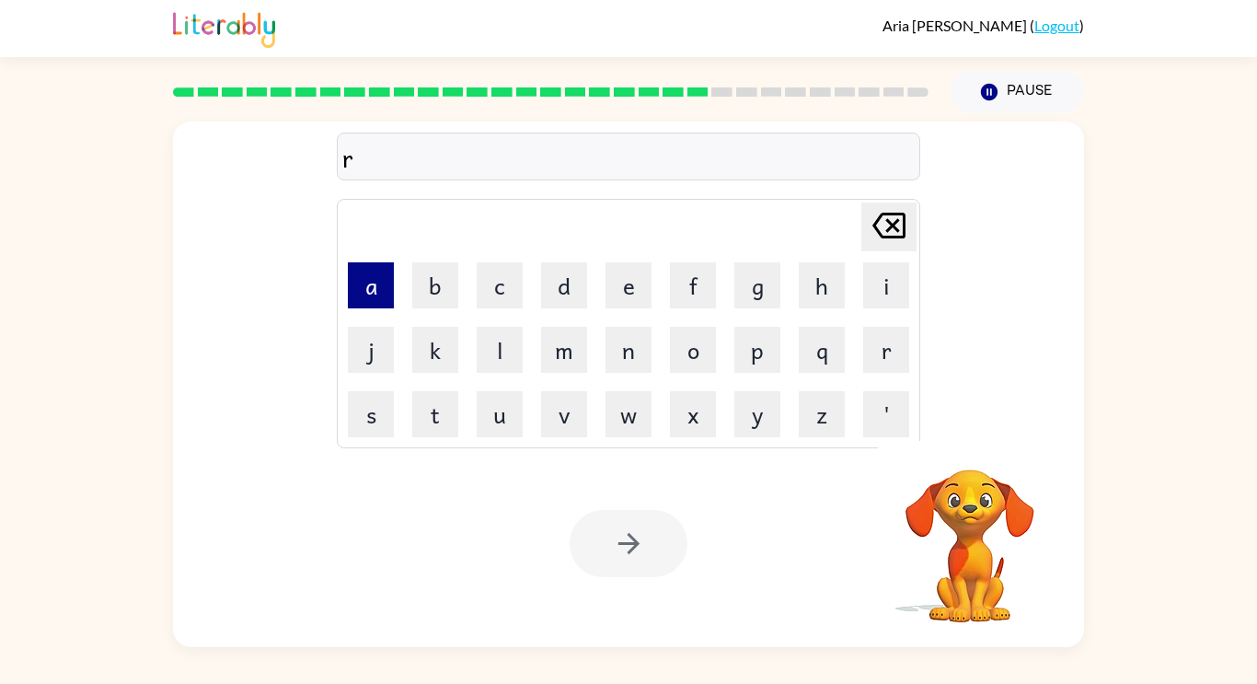
click at [374, 289] on button "a" at bounding box center [371, 285] width 46 height 46
click at [627, 350] on button "n" at bounding box center [628, 350] width 46 height 46
click at [478, 287] on button "c" at bounding box center [500, 285] width 46 height 46
click at [689, 352] on button "o" at bounding box center [693, 350] width 46 height 46
click at [427, 422] on button "t" at bounding box center [435, 414] width 46 height 46
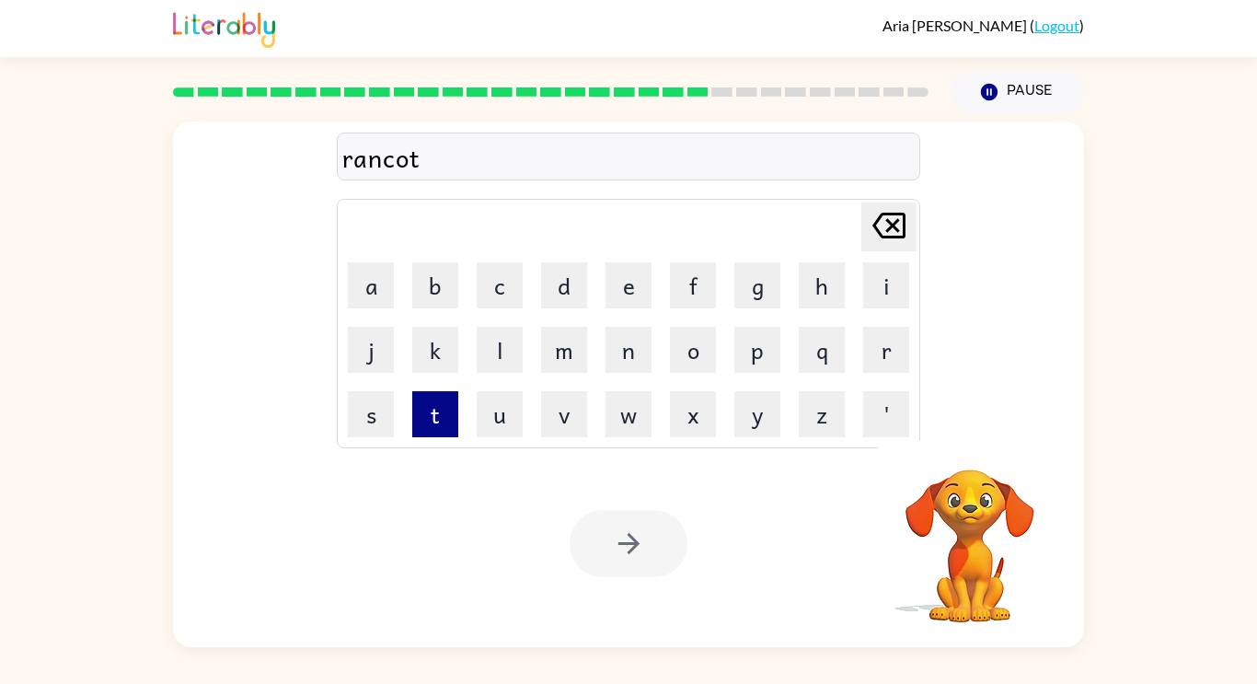
click at [425, 418] on button "t" at bounding box center [435, 414] width 46 height 46
click at [627, 285] on button "e" at bounding box center [628, 285] width 46 height 46
click at [880, 236] on icon at bounding box center [888, 226] width 33 height 26
click at [896, 228] on icon at bounding box center [888, 226] width 33 height 26
click at [632, 279] on button "e" at bounding box center [628, 285] width 46 height 46
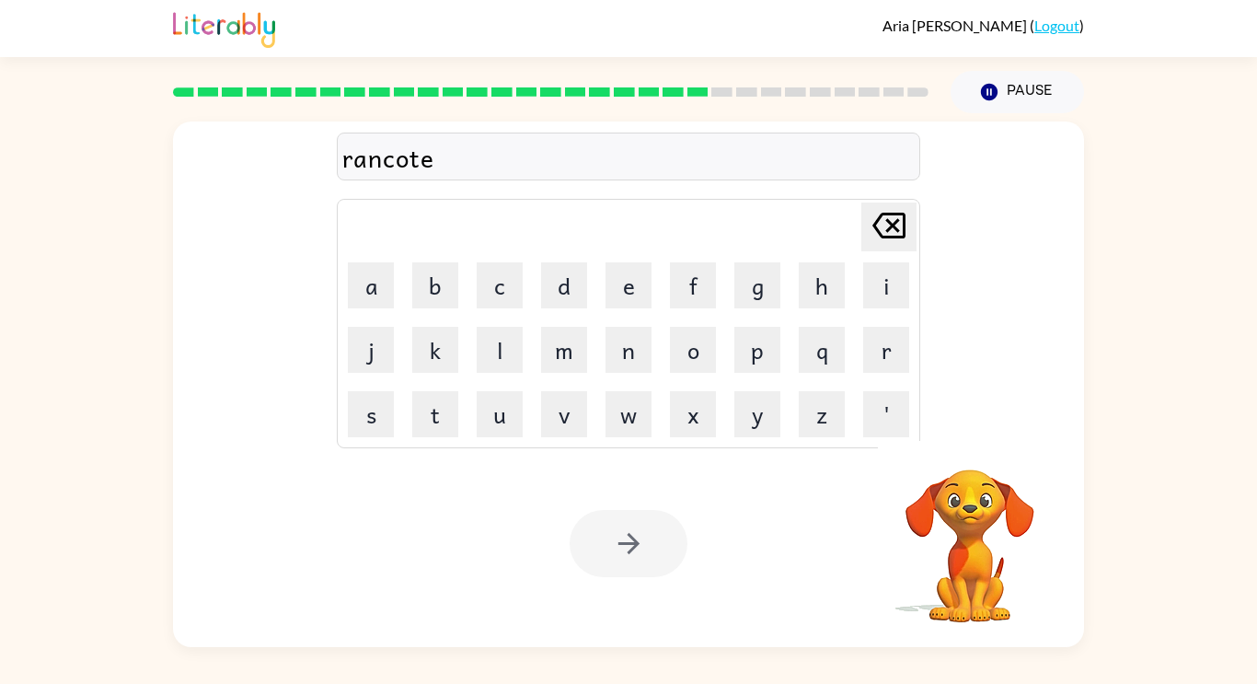
click at [650, 533] on div at bounding box center [628, 543] width 118 height 67
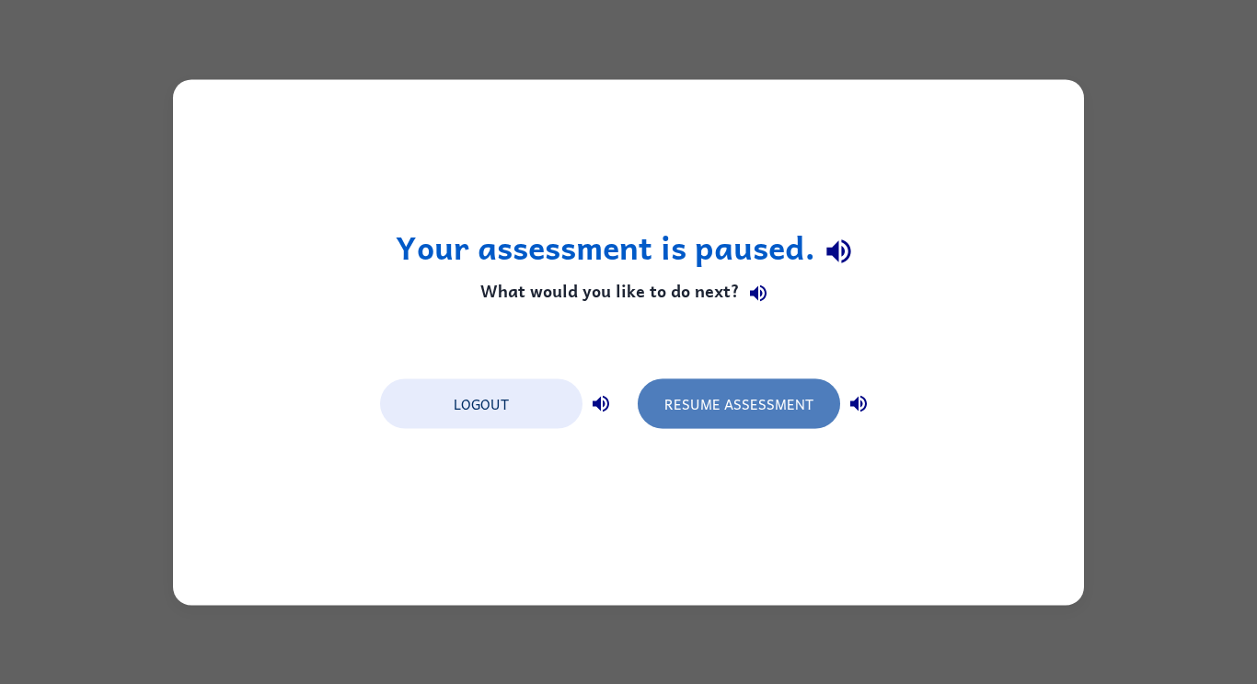
click at [688, 379] on button "Resume Assessment" at bounding box center [739, 403] width 202 height 50
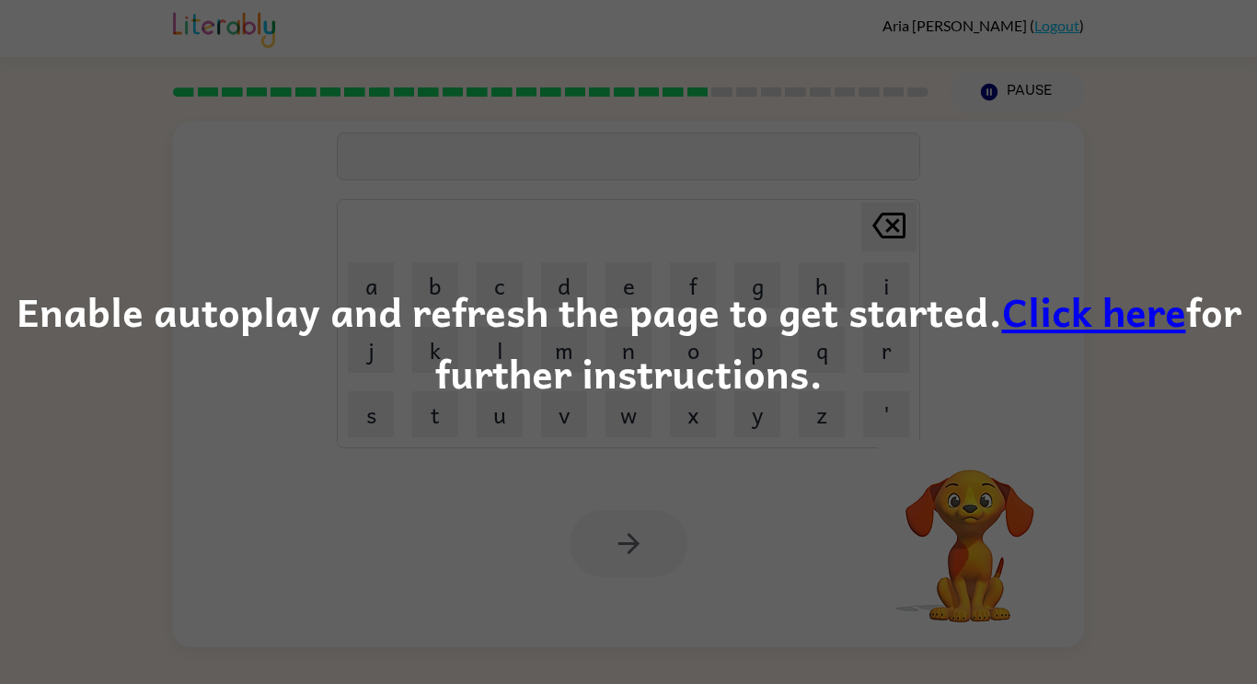
click at [777, 523] on div "Enable autoplay and refresh the page to get started. Click here for further ins…" at bounding box center [628, 342] width 1257 height 684
click at [769, 511] on div "Enable autoplay and refresh the page to get started. Click here for further ins…" at bounding box center [628, 342] width 1257 height 684
click at [771, 514] on div "Enable autoplay and refresh the page to get started. Click here for further ins…" at bounding box center [628, 342] width 1257 height 684
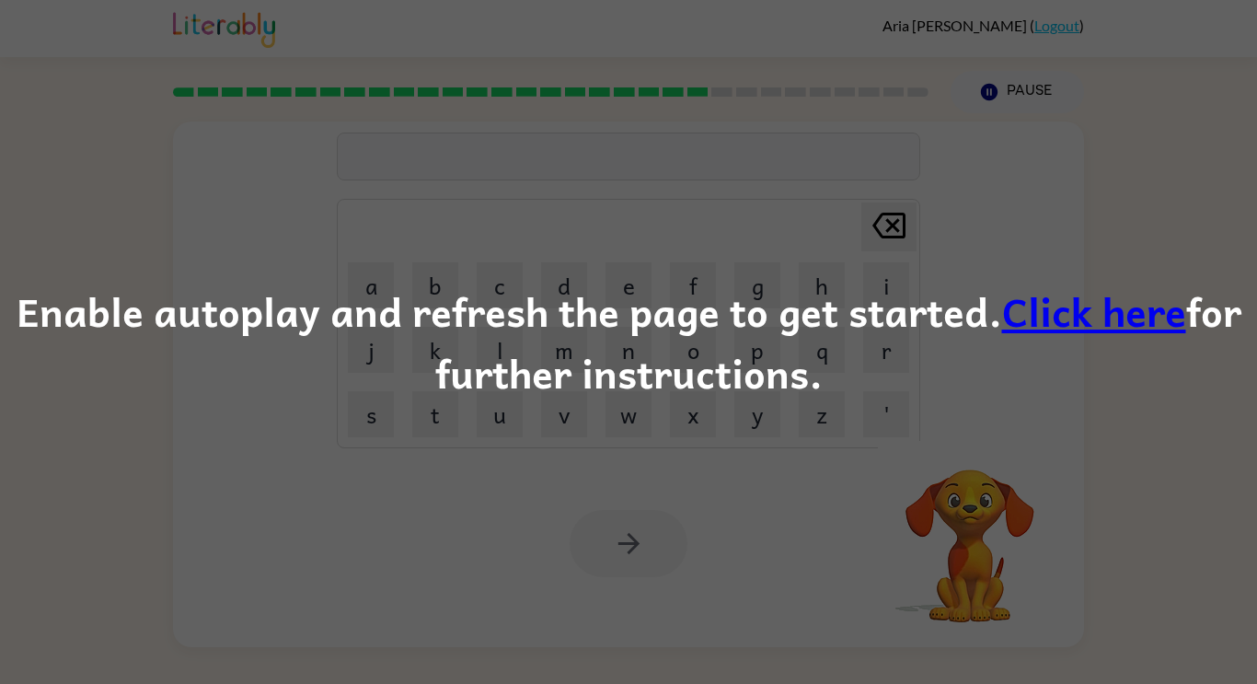
click at [772, 517] on div "Enable autoplay and refresh the page to get started. Click here for further ins…" at bounding box center [628, 342] width 1257 height 684
click at [770, 516] on div "Enable autoplay and refresh the page to get started. Click here for further ins…" at bounding box center [628, 342] width 1257 height 684
click at [775, 524] on div "Enable autoplay and refresh the page to get started. Click here for further ins…" at bounding box center [628, 342] width 1257 height 684
click at [776, 526] on div "Enable autoplay and refresh the page to get started. Click here for further ins…" at bounding box center [628, 342] width 1257 height 684
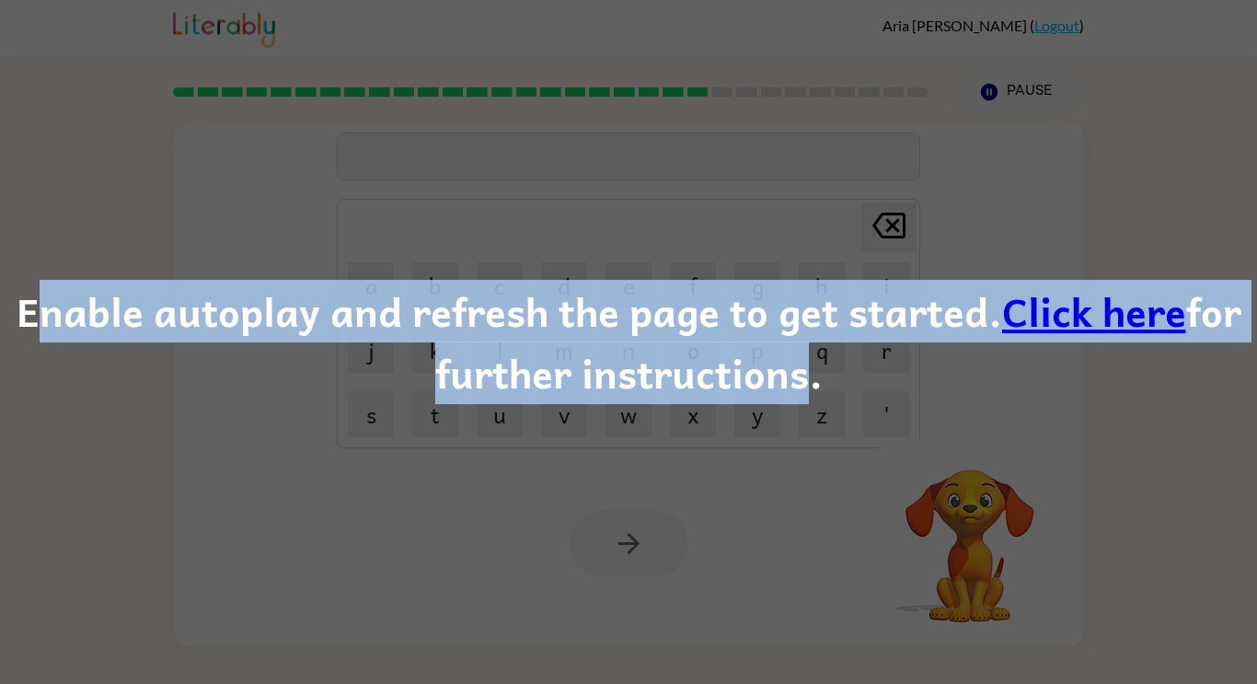
drag, startPoint x: 26, startPoint y: 312, endPoint x: 796, endPoint y: 372, distance: 772.4
click at [796, 372] on div "Enable autoplay and refresh the page to get started. Click here for further ins…" at bounding box center [628, 342] width 1257 height 125
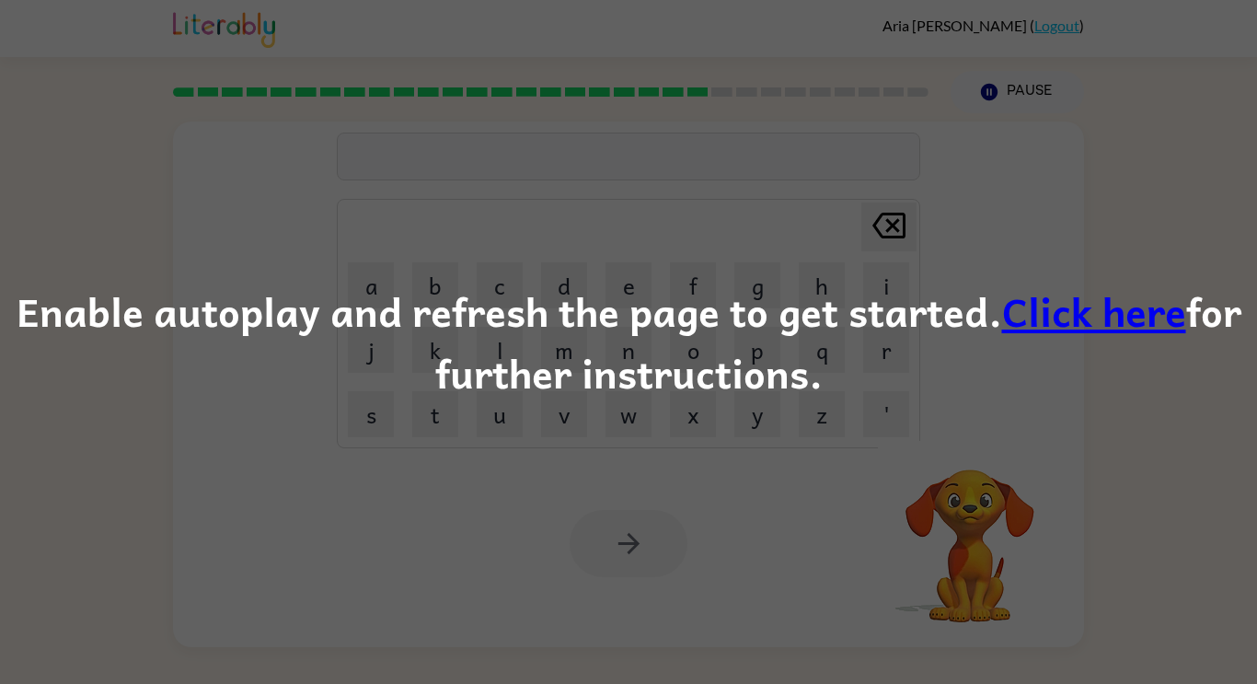
click at [808, 371] on div "Enable autoplay and refresh the page to get started. Click here for further ins…" at bounding box center [628, 342] width 1257 height 125
drag, startPoint x: 15, startPoint y: 319, endPoint x: 1253, endPoint y: 380, distance: 1239.8
click at [1253, 380] on div "Enable autoplay and refresh the page to get started. Click here for further ins…" at bounding box center [628, 342] width 1257 height 125
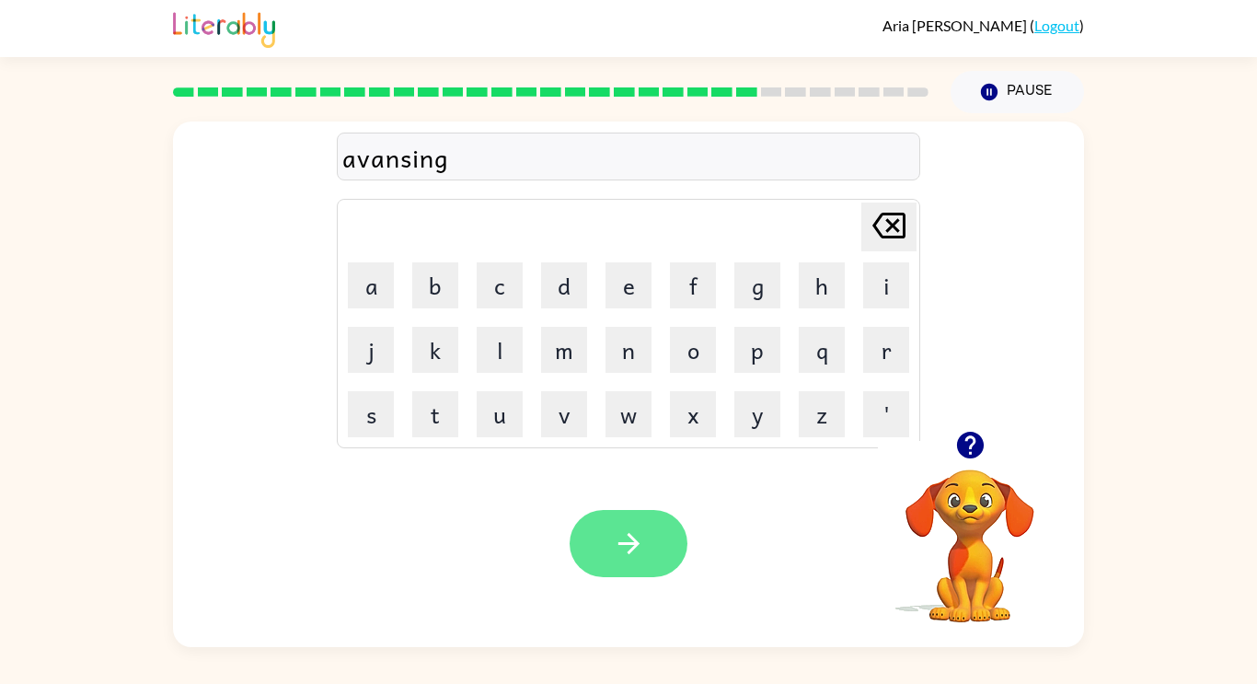
click at [644, 556] on icon "button" at bounding box center [629, 543] width 32 height 32
click at [654, 612] on div "Your browser must support playing .mp4 files to use Literably. Please try using…" at bounding box center [628, 543] width 911 height 207
click at [653, 549] on button "button" at bounding box center [628, 543] width 118 height 67
click at [682, 534] on button "button" at bounding box center [628, 543] width 118 height 67
